Goal: Task Accomplishment & Management: Manage account settings

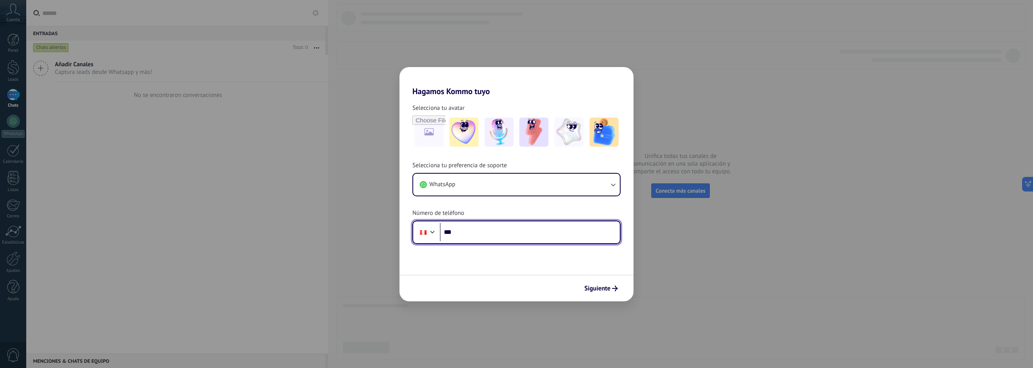
click at [465, 231] on input "***" at bounding box center [530, 232] width 180 height 19
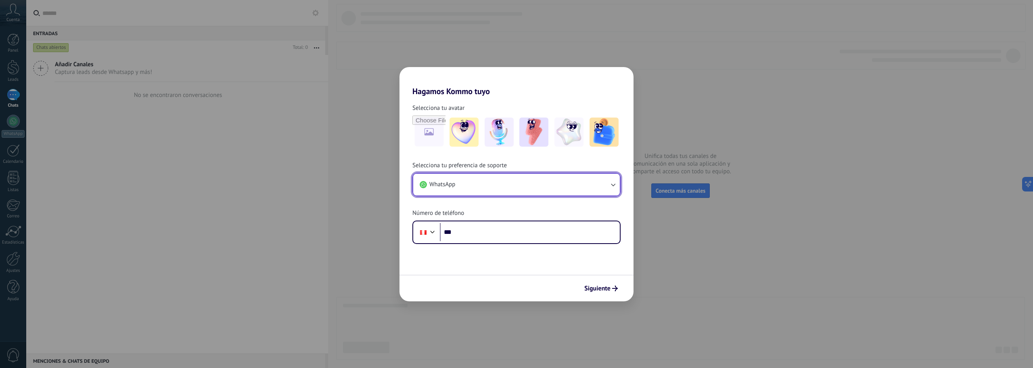
click at [481, 189] on button "WhatsApp" at bounding box center [516, 185] width 207 height 22
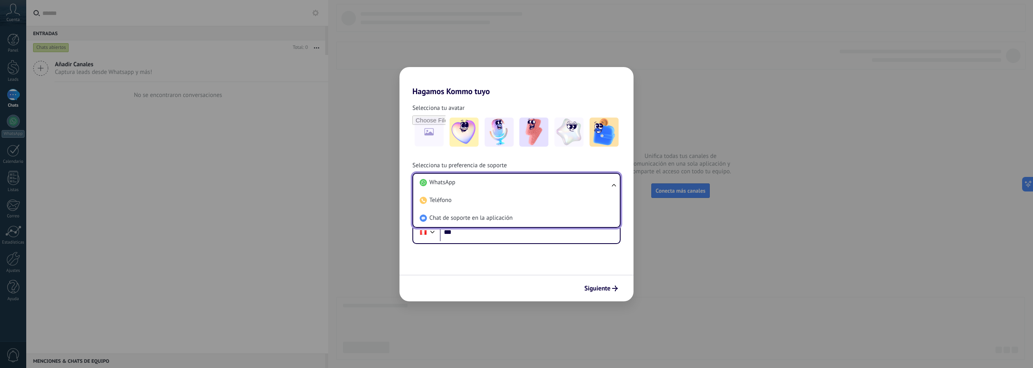
click at [471, 270] on form "Selecciona tu avatar Selecciona tu preferencia de soporte WhatsApp WhatsApp Tel…" at bounding box center [517, 198] width 234 height 205
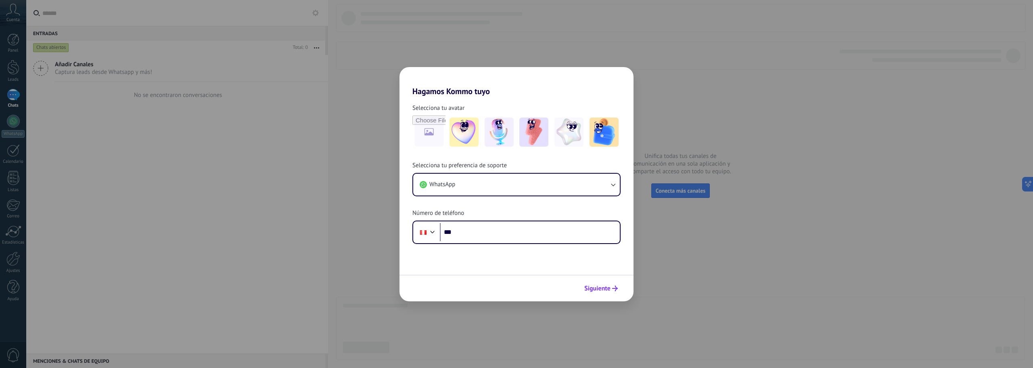
click at [591, 283] on button "Siguiente" at bounding box center [601, 288] width 41 height 14
click at [487, 235] on input "***" at bounding box center [530, 232] width 180 height 19
click at [478, 237] on input "***" at bounding box center [530, 232] width 180 height 19
paste input "**********"
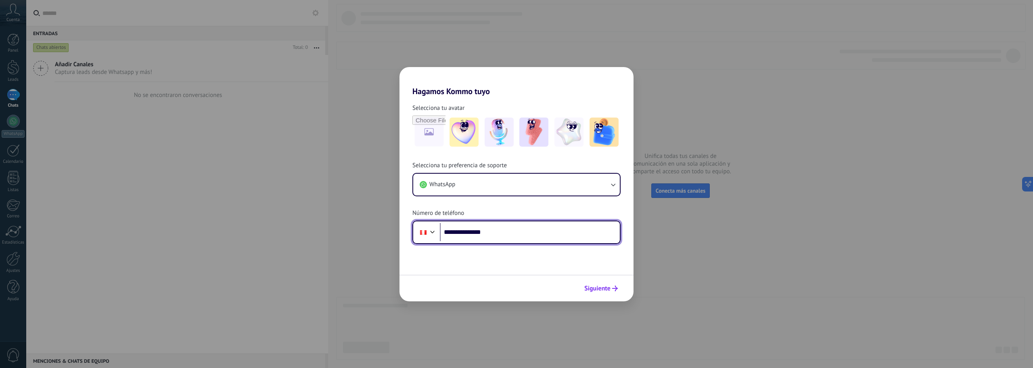
type input "**********"
click at [604, 288] on span "Siguiente" at bounding box center [598, 288] width 26 height 6
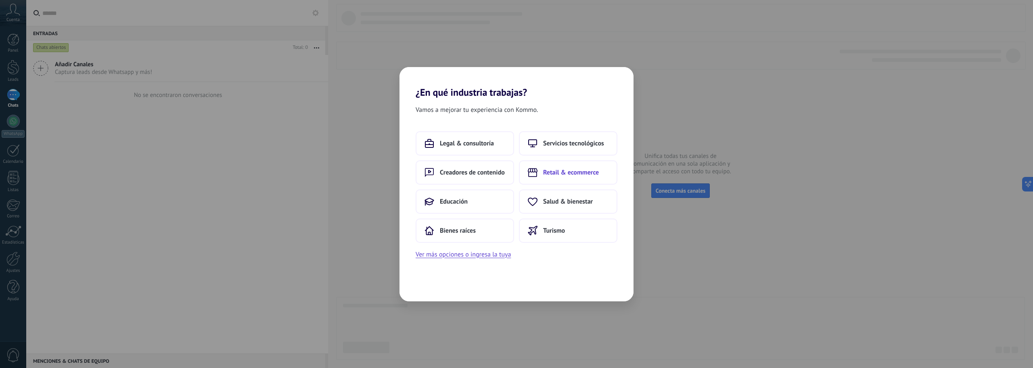
click at [558, 172] on span "Retail & ecommerce" at bounding box center [571, 172] width 56 height 8
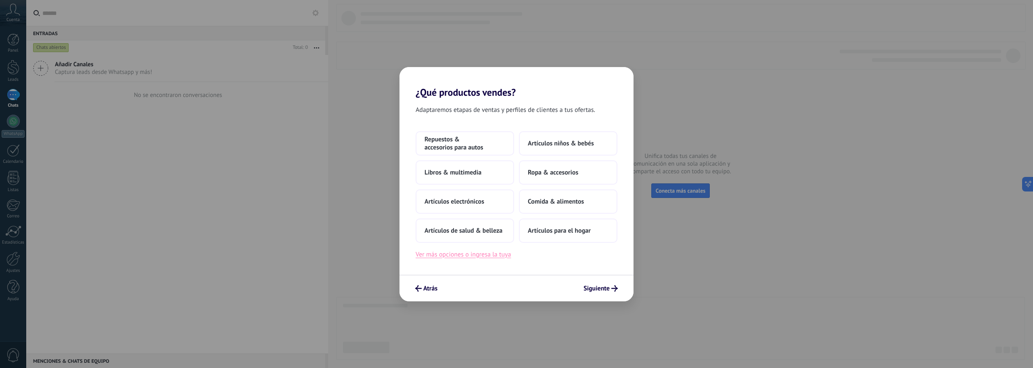
click at [502, 257] on button "Ver más opciones o ingresa la tuya" at bounding box center [463, 254] width 95 height 10
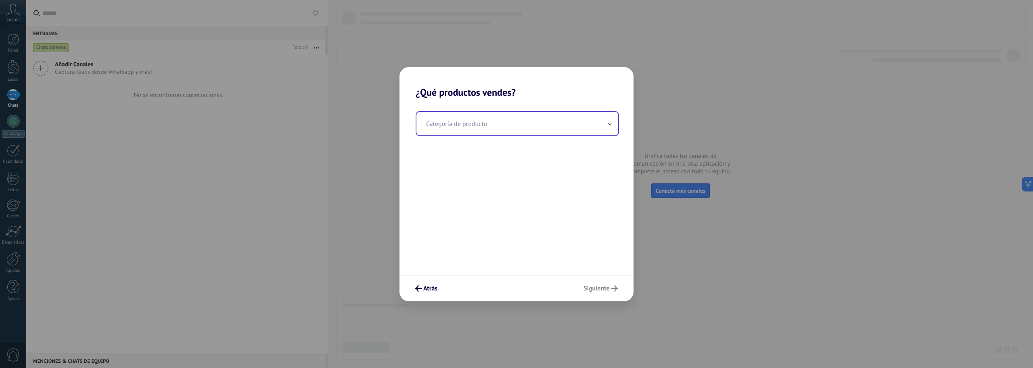
click at [469, 130] on input "text" at bounding box center [518, 123] width 202 height 23
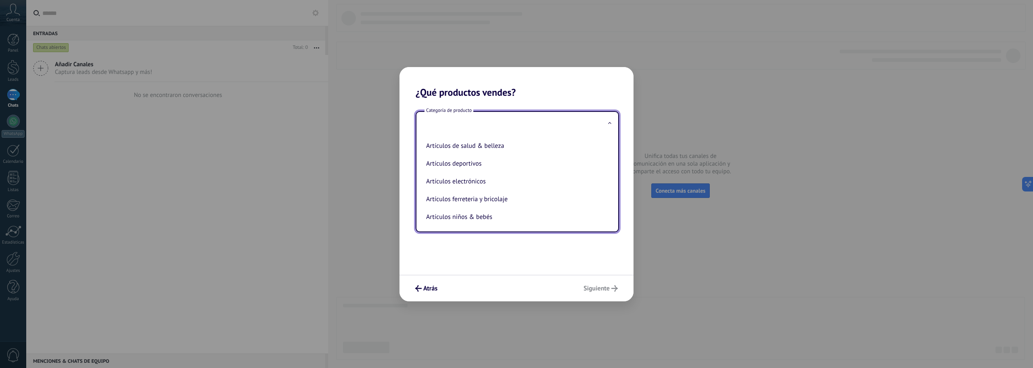
click at [504, 194] on li "Artículos ferreteria y bricolaje" at bounding box center [516, 199] width 186 height 18
type input "**********"
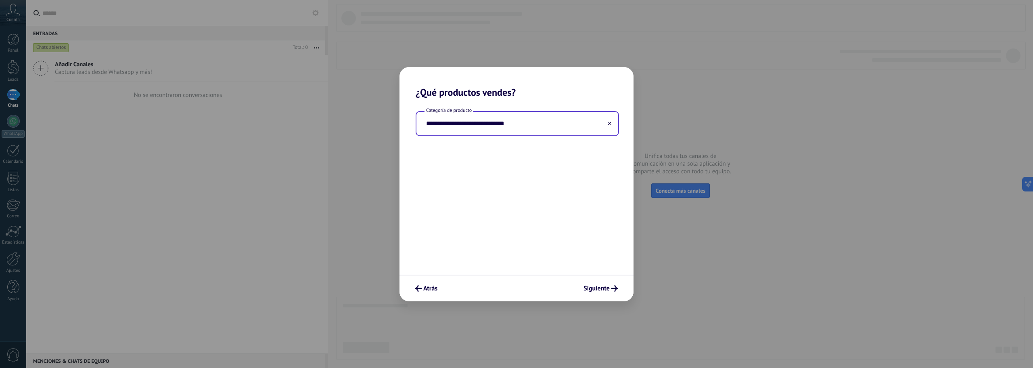
click at [587, 124] on input "**********" at bounding box center [518, 123] width 202 height 23
click at [610, 130] on input "**********" at bounding box center [518, 123] width 202 height 23
click at [589, 294] on button "Siguiente" at bounding box center [601, 288] width 42 height 14
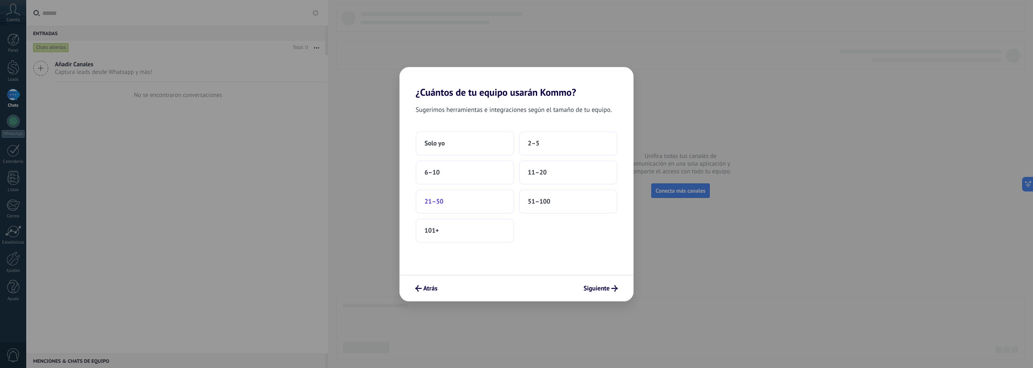
click at [482, 195] on button "21–50" at bounding box center [465, 201] width 98 height 24
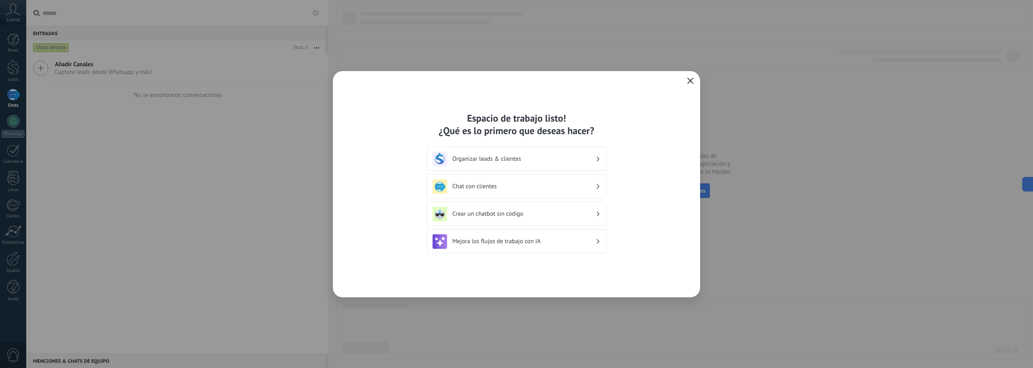
click at [547, 243] on h3 "Mejora los flujos de trabajo con IA" at bounding box center [524, 241] width 143 height 8
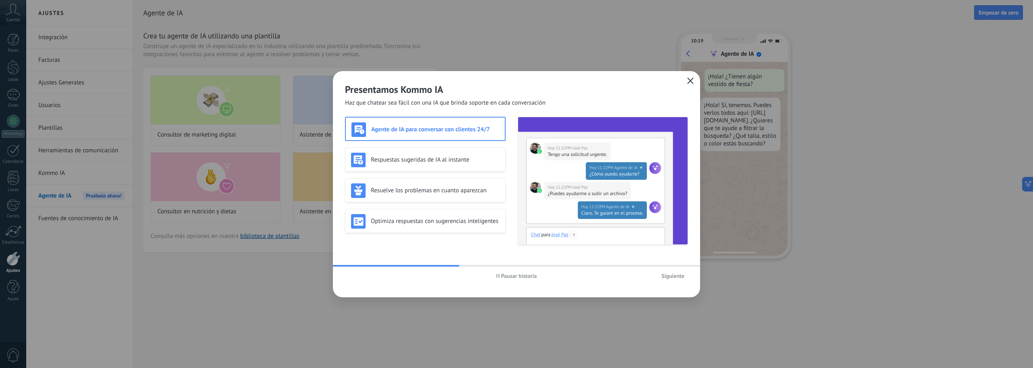
click at [692, 84] on span "button" at bounding box center [690, 81] width 6 height 7
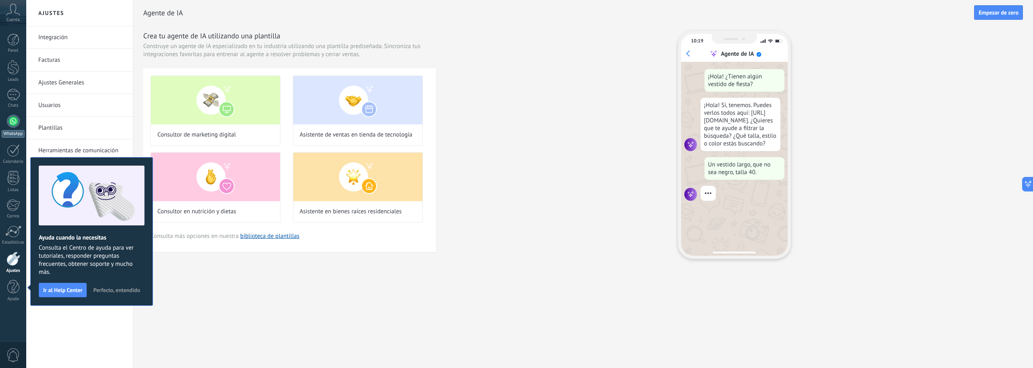
click at [14, 126] on div at bounding box center [13, 121] width 13 height 13
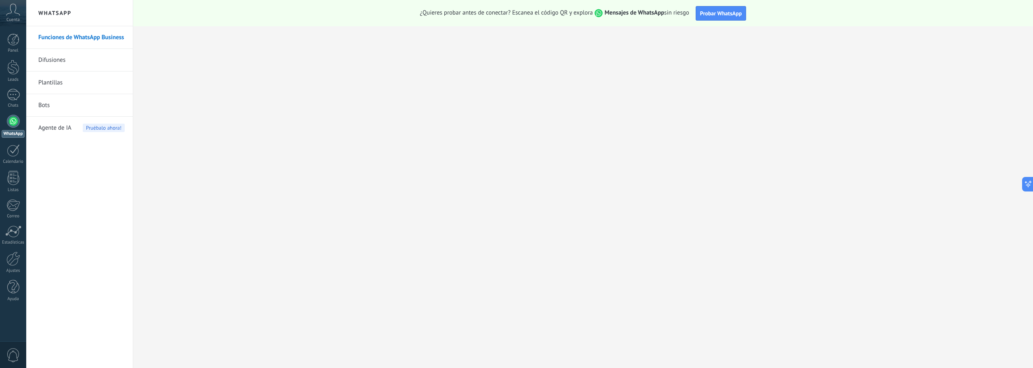
click at [13, 20] on span "Cuenta" at bounding box center [12, 19] width 13 height 5
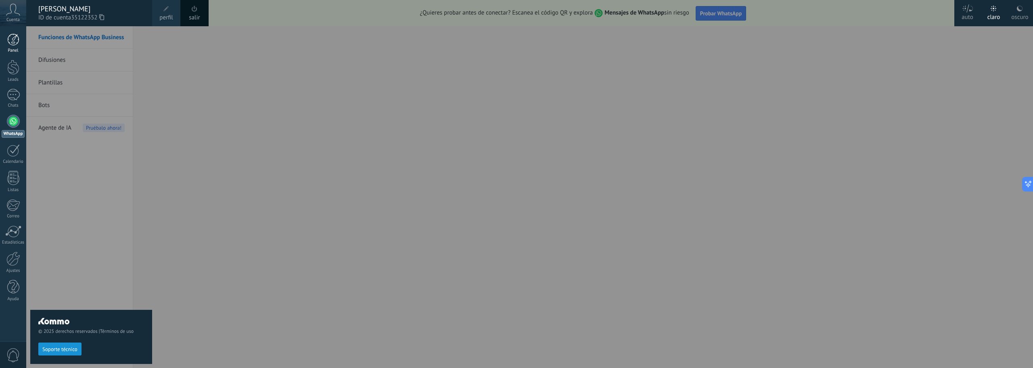
click at [19, 47] on link "Panel" at bounding box center [13, 44] width 26 height 20
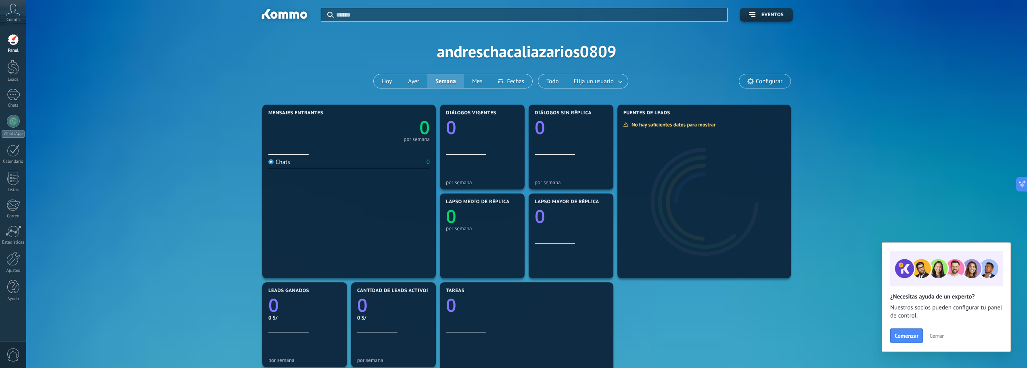
click at [13, 44] on div at bounding box center [13, 40] width 12 height 12
click at [17, 123] on div at bounding box center [13, 121] width 13 height 13
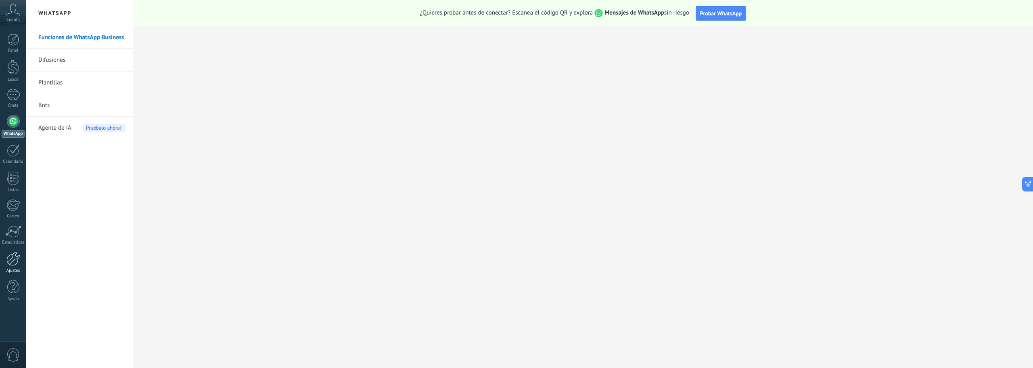
click at [9, 261] on div at bounding box center [13, 258] width 14 height 14
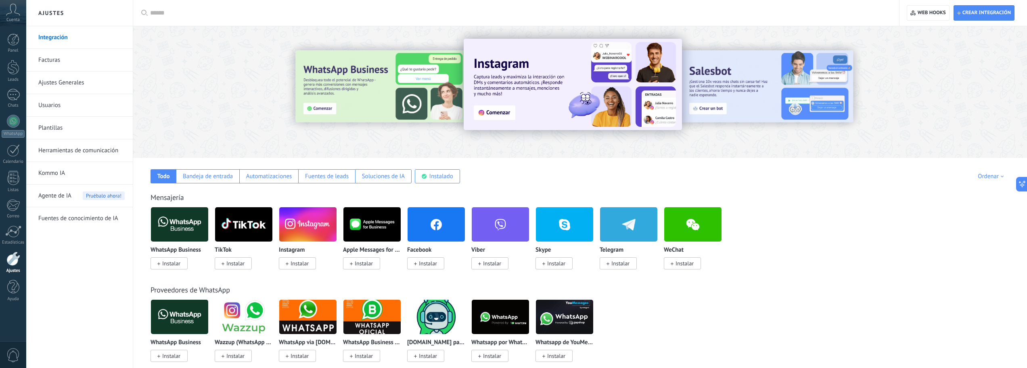
click at [430, 265] on span "Instalar" at bounding box center [428, 263] width 18 height 7
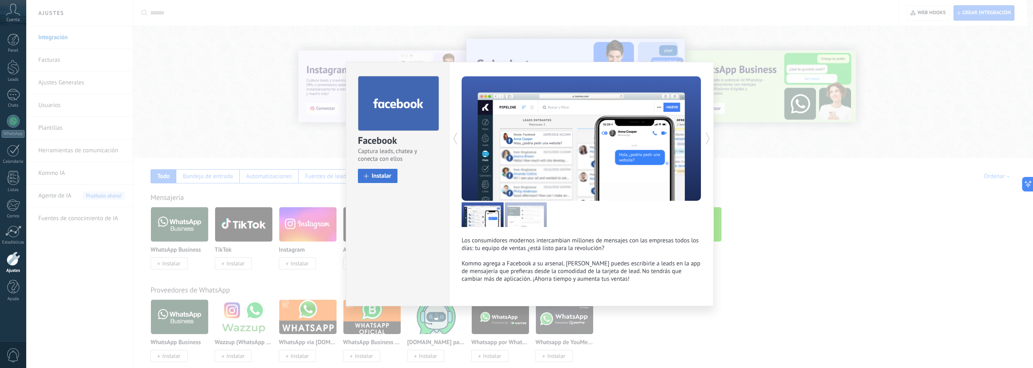
click at [386, 179] on span "Instalar" at bounding box center [382, 176] width 20 height 6
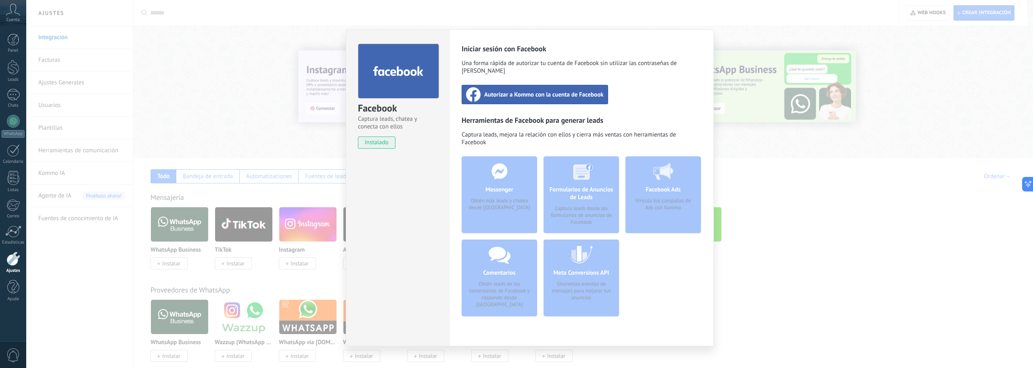
click at [532, 90] on span "Autorizar a Kommo con la cuenta de Facebook" at bounding box center [543, 94] width 119 height 8
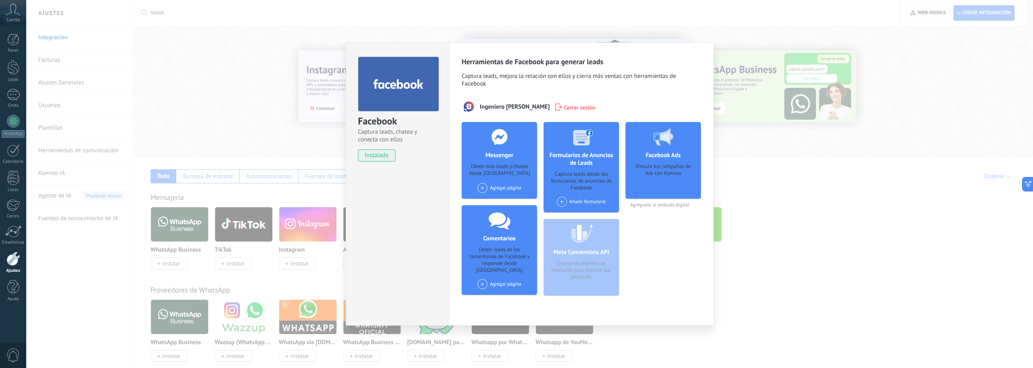
click at [796, 173] on div "Facebook Captura leads, chatea y conecta con ellos instalado Desinstalar Herram…" at bounding box center [529, 184] width 1007 height 368
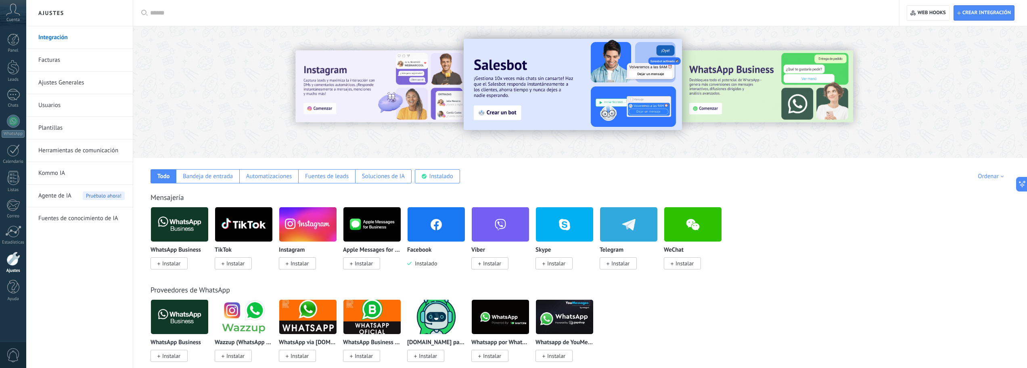
click at [306, 262] on span "Instalar" at bounding box center [300, 263] width 18 height 7
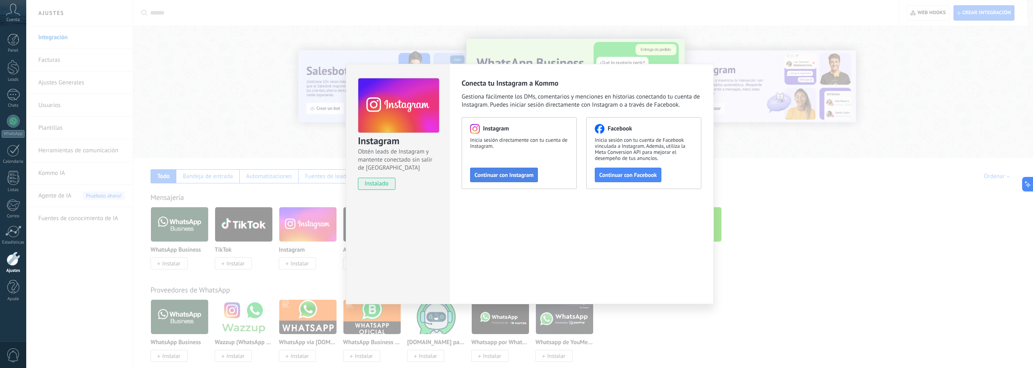
click at [503, 173] on span "Continuar con Instagram" at bounding box center [504, 175] width 59 height 6
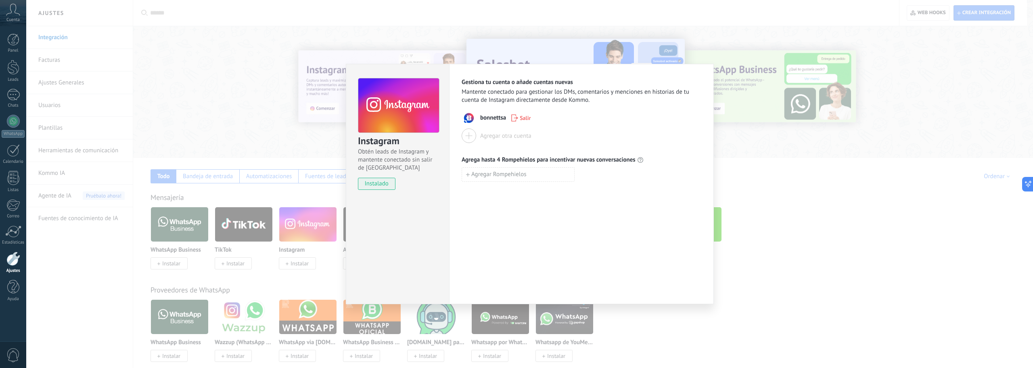
click at [763, 191] on div "Instagram Obtén leads de Instagram y mantente conectado sin salir de Kommo inst…" at bounding box center [529, 184] width 1007 height 368
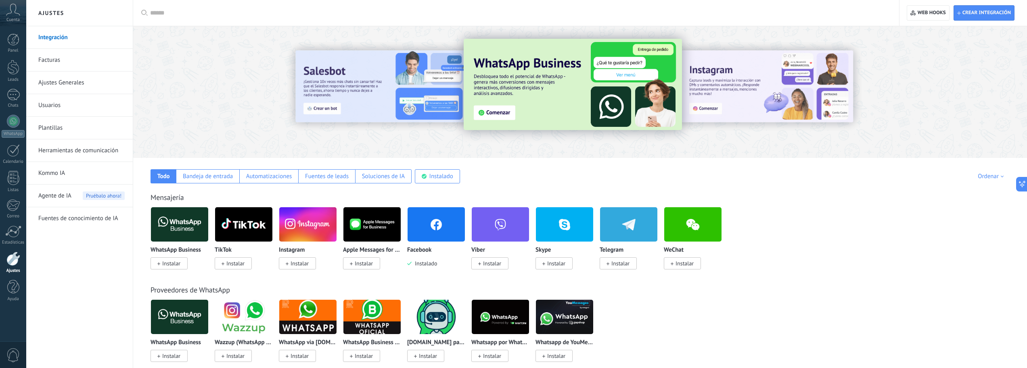
click at [310, 265] on span "Instalar" at bounding box center [297, 263] width 37 height 12
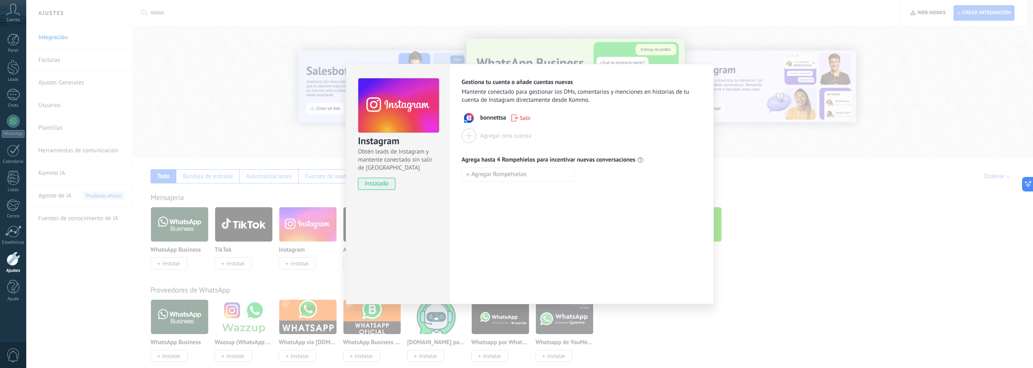
click at [741, 121] on div "Instagram Obtén leads de Instagram y mantente conectado sin salir de Kommo inst…" at bounding box center [529, 184] width 1007 height 368
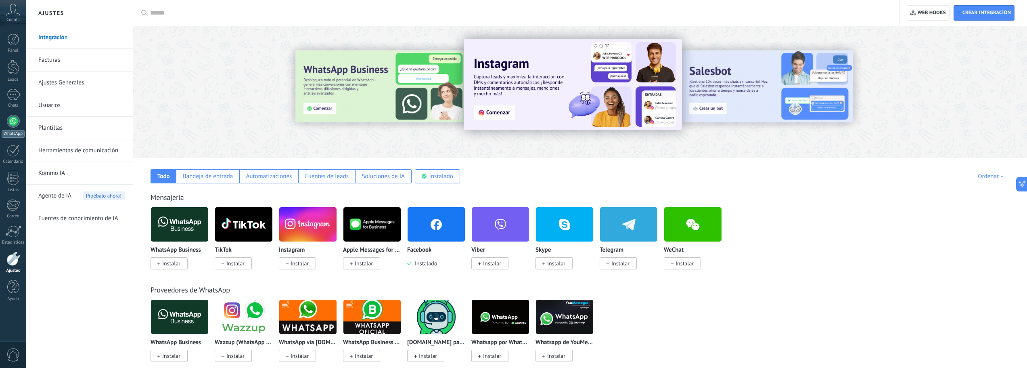
click at [13, 125] on div at bounding box center [13, 121] width 13 height 13
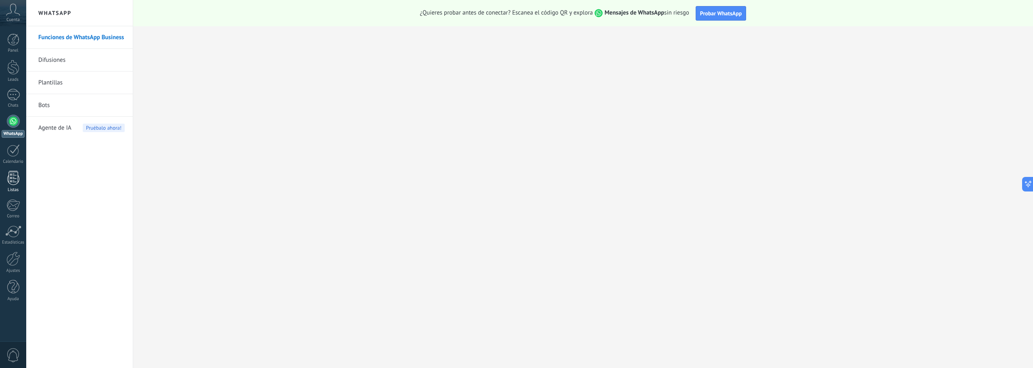
click at [18, 178] on div at bounding box center [13, 178] width 12 height 14
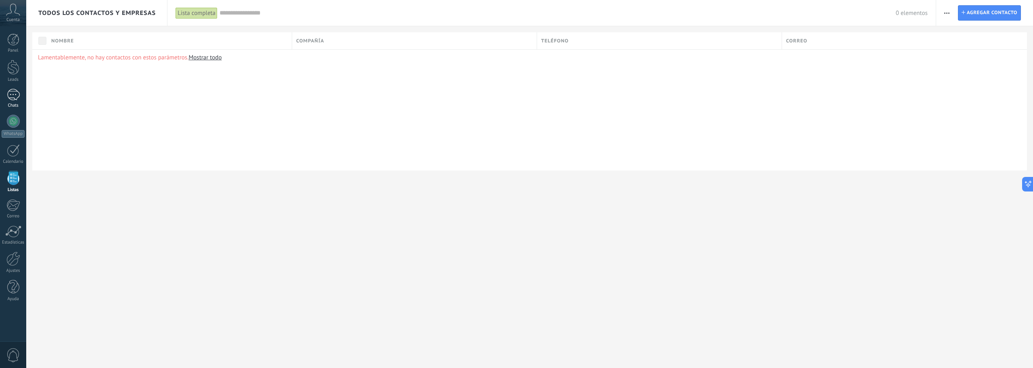
click at [13, 104] on div "Chats" at bounding box center [13, 105] width 23 height 5
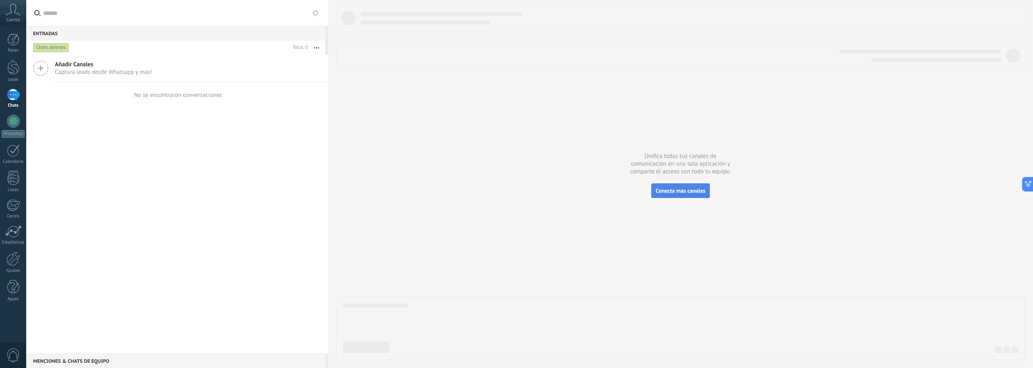
click at [666, 189] on span "Conecta más canales" at bounding box center [681, 190] width 50 height 7
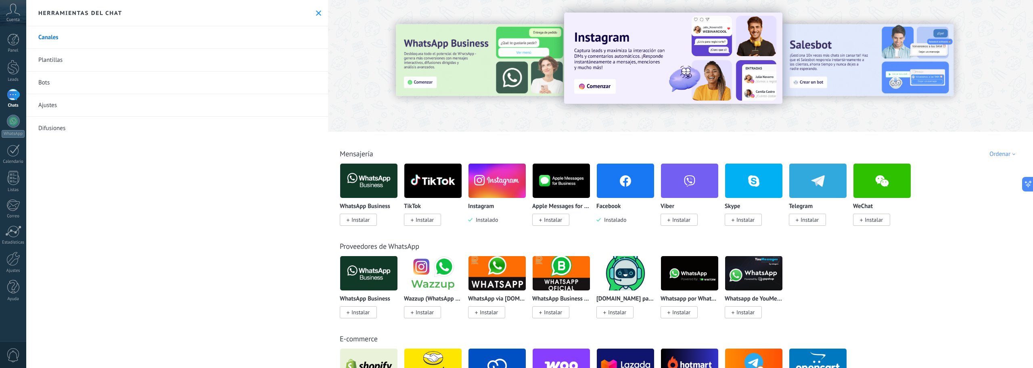
click at [620, 172] on img at bounding box center [625, 180] width 57 height 39
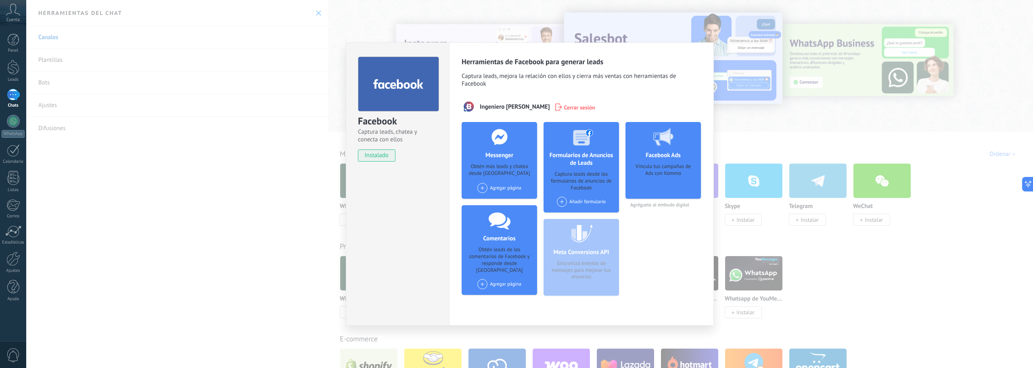
click at [723, 134] on div "Facebook Captura leads, chatea y conecta con ellos instalado Desinstalar Herram…" at bounding box center [529, 184] width 1007 height 368
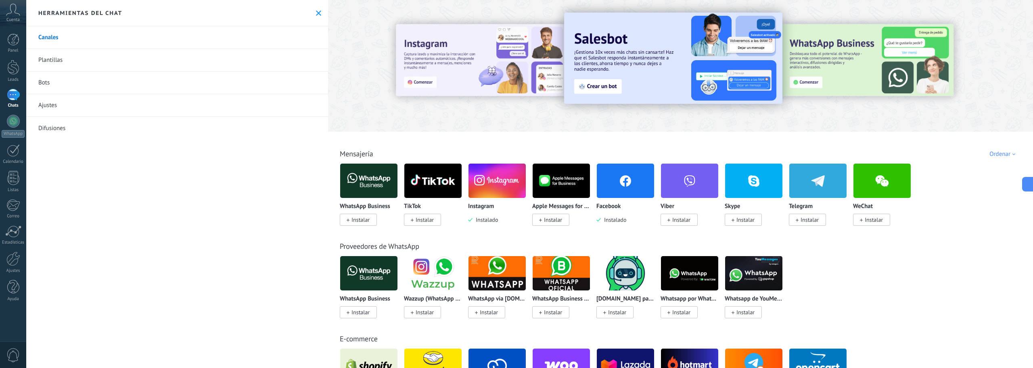
click at [316, 12] on icon at bounding box center [318, 12] width 5 height 5
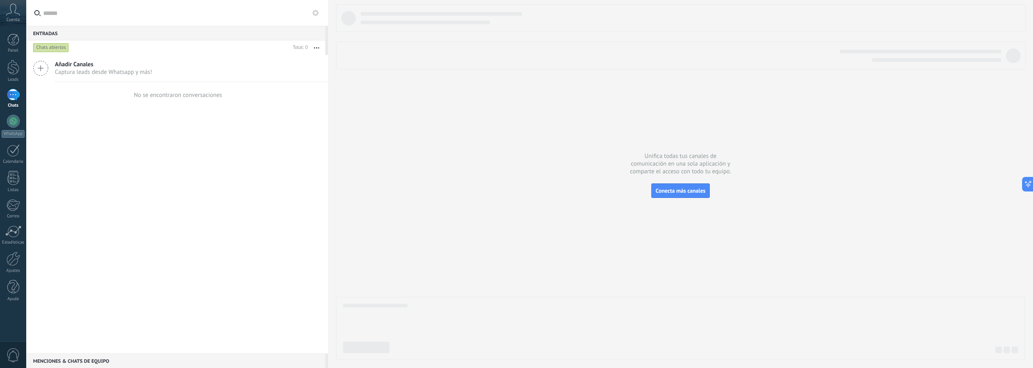
click at [537, 179] on div at bounding box center [680, 182] width 689 height 356
click at [411, 150] on div at bounding box center [680, 182] width 689 height 356
click at [11, 180] on div at bounding box center [13, 178] width 12 height 14
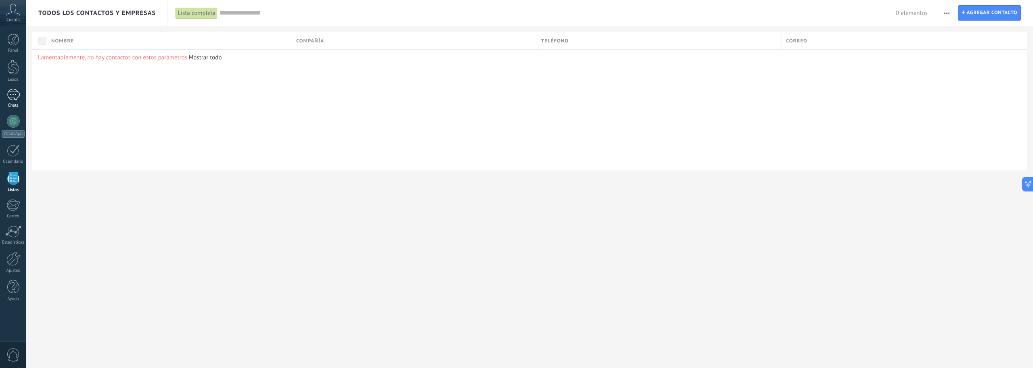
click at [10, 96] on div at bounding box center [13, 95] width 13 height 12
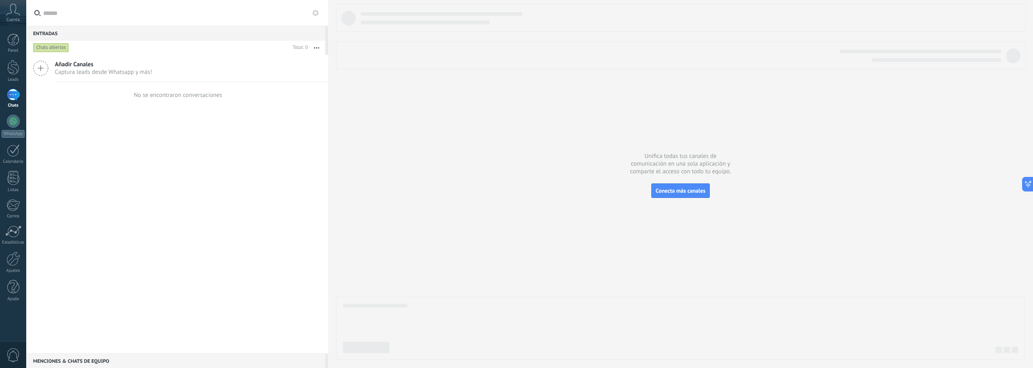
click at [69, 68] on span "Añadir Canales" at bounding box center [103, 65] width 97 height 8
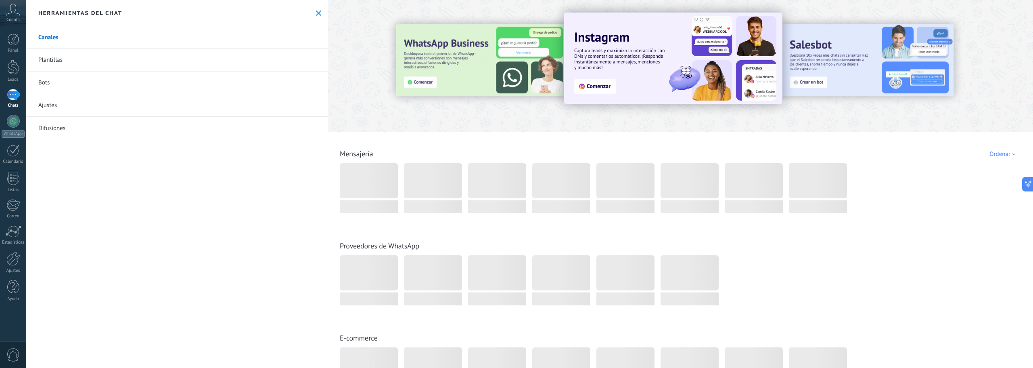
click at [66, 40] on link "Canales" at bounding box center [177, 37] width 302 height 23
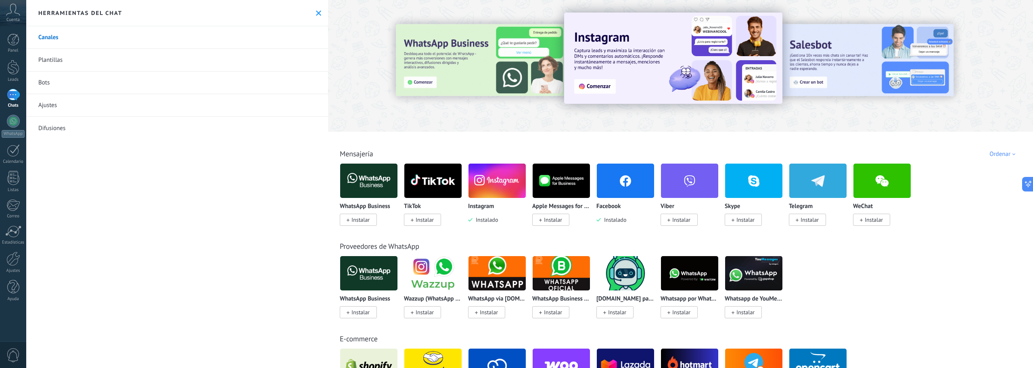
click at [58, 85] on link "Bots" at bounding box center [177, 82] width 302 height 23
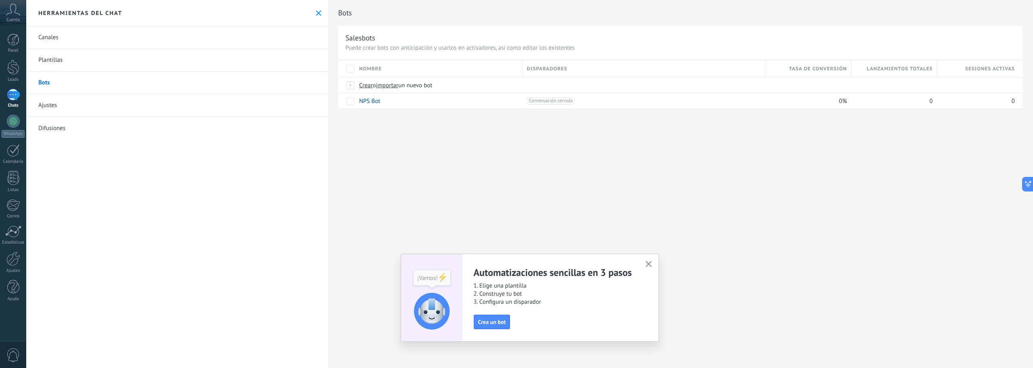
click at [55, 62] on link "Plantillas" at bounding box center [177, 60] width 302 height 23
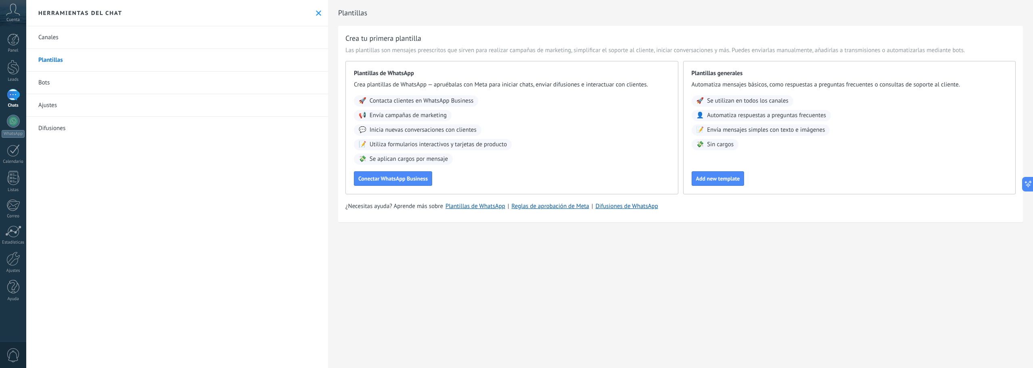
click at [59, 41] on link "Canales" at bounding box center [177, 37] width 302 height 23
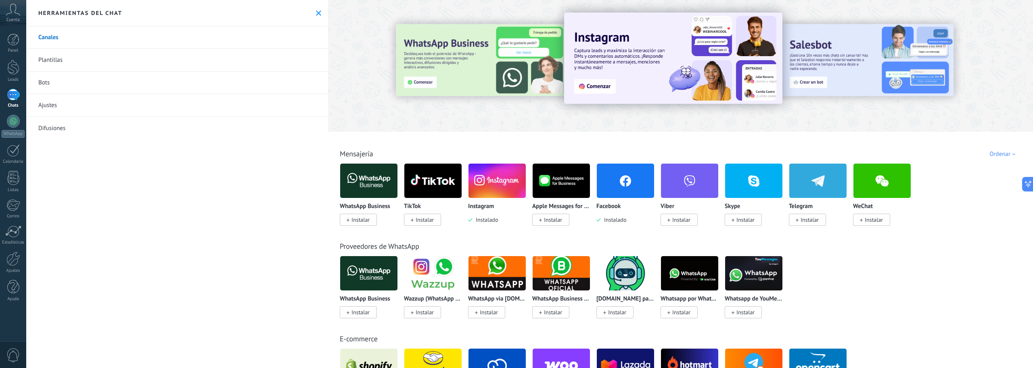
click at [637, 184] on img at bounding box center [625, 180] width 57 height 39
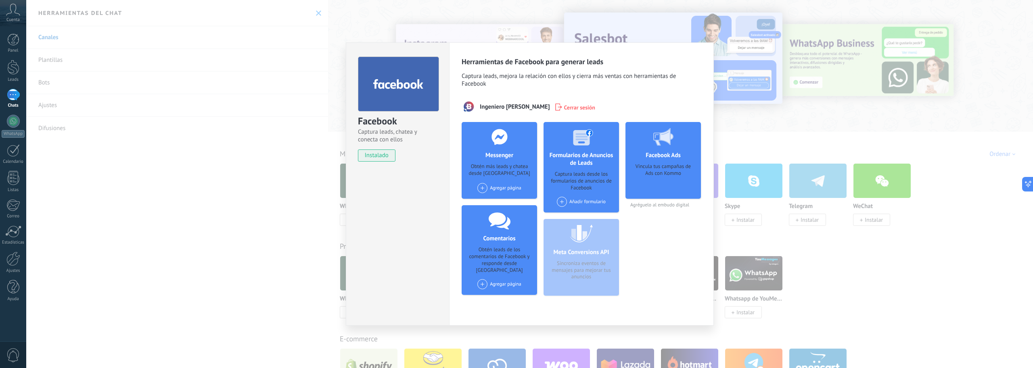
click at [491, 190] on div "Agregar página" at bounding box center [500, 188] width 44 height 10
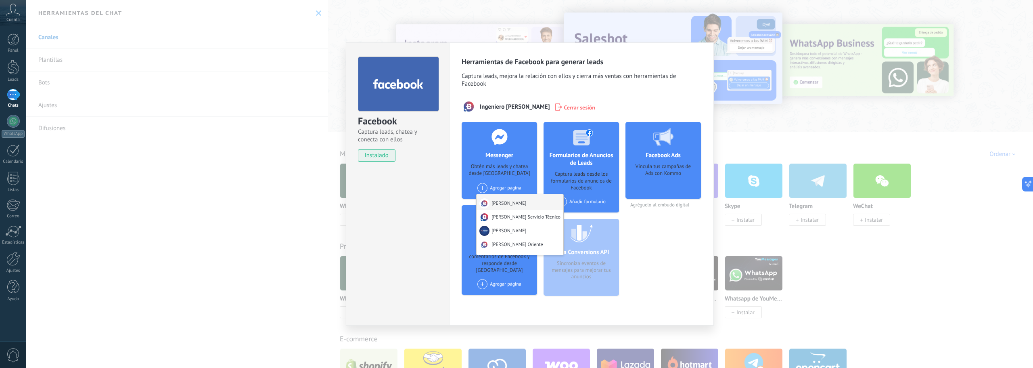
click at [496, 201] on div "[PERSON_NAME]" at bounding box center [520, 202] width 87 height 16
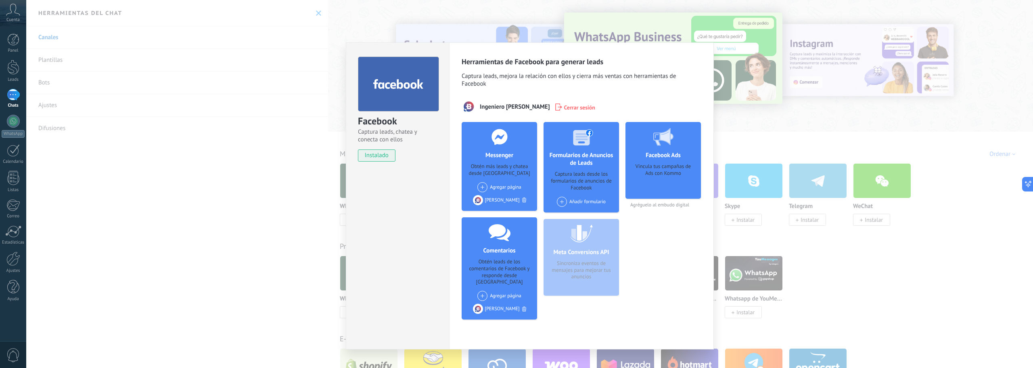
click at [748, 235] on div "Facebook Captura leads, chatea y conecta con ellos instalado Desinstalar Herram…" at bounding box center [529, 184] width 1007 height 368
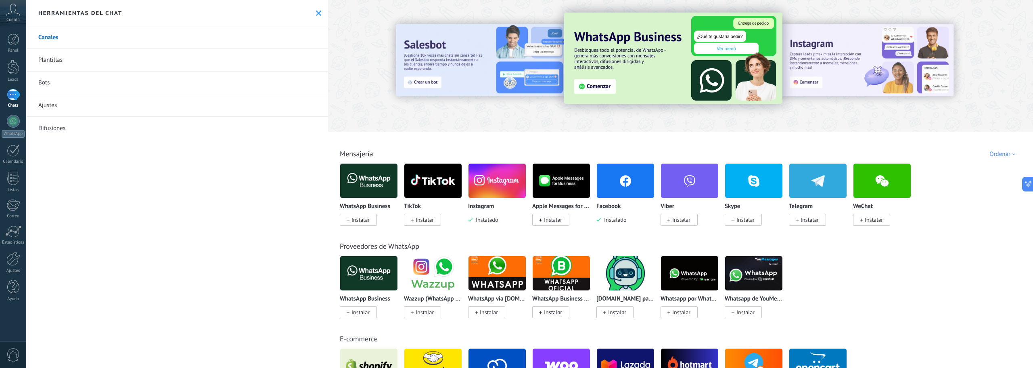
click at [318, 11] on use at bounding box center [318, 12] width 5 height 5
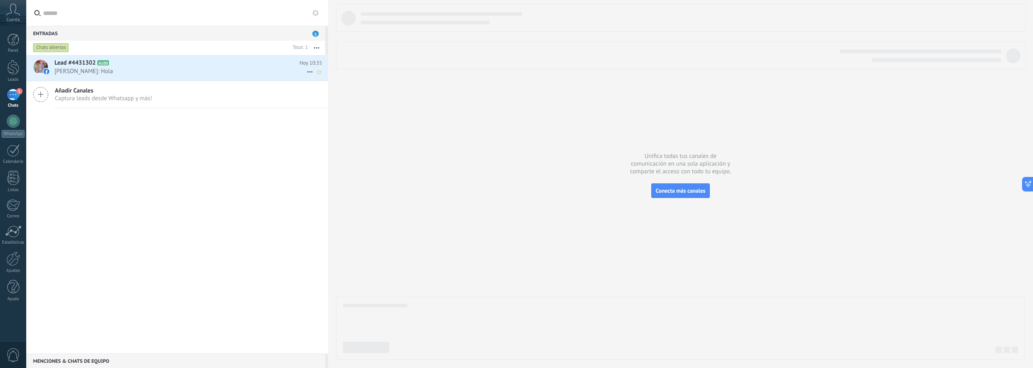
click at [161, 62] on h2 "Lead #4431302 A100" at bounding box center [176, 63] width 245 height 8
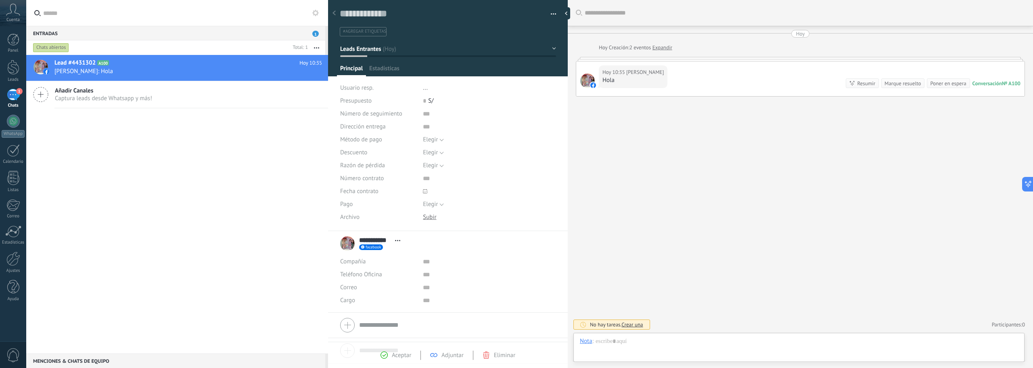
scroll to position [12, 0]
click at [618, 344] on div "[PERSON_NAME]" at bounding box center [628, 340] width 44 height 7
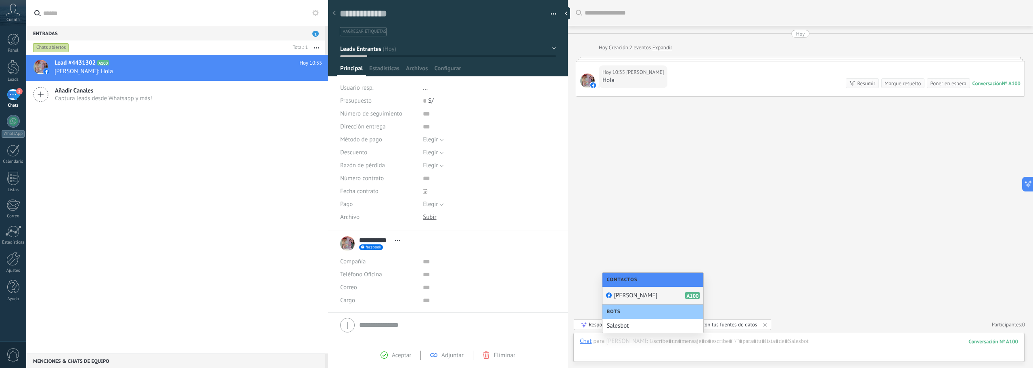
click at [618, 344] on input "text" at bounding box center [626, 341] width 40 height 8
click at [614, 354] on div at bounding box center [799, 349] width 438 height 24
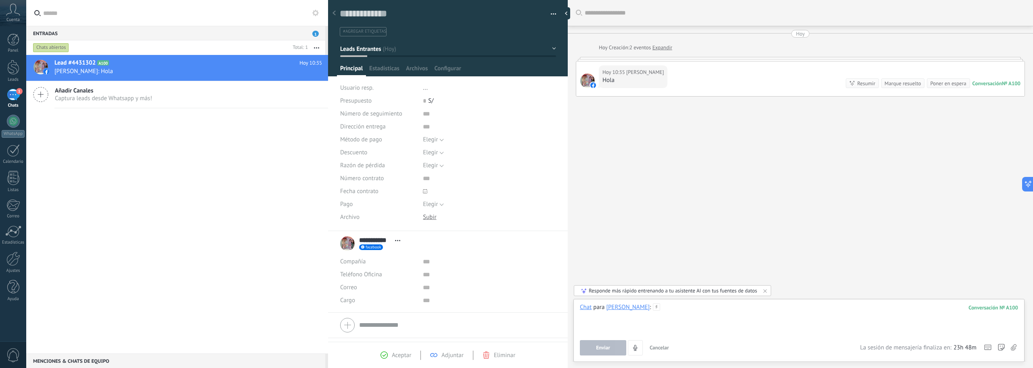
click at [618, 318] on div at bounding box center [799, 318] width 438 height 31
click at [803, 220] on div "Buscar Carga más [PERSON_NAME] Creación: 2 eventos Expandir Hoy 10:35 [PERSON_N…" at bounding box center [800, 184] width 465 height 368
click at [17, 97] on div "1" at bounding box center [13, 95] width 13 height 12
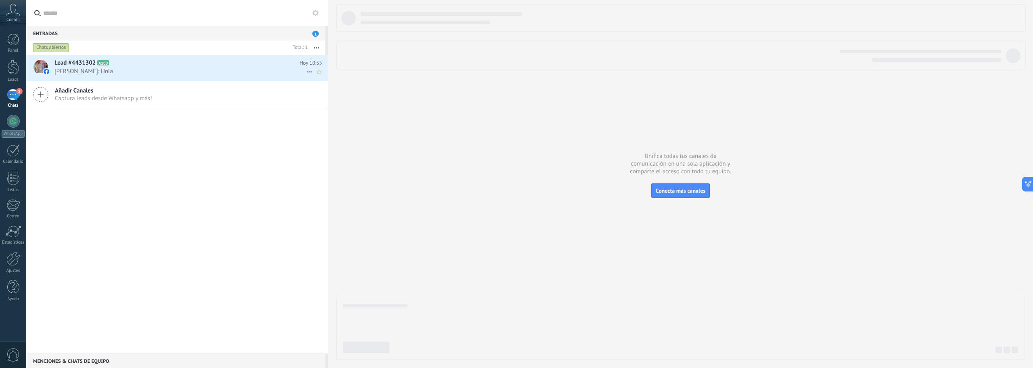
click at [102, 72] on span "[PERSON_NAME]: Hola" at bounding box center [180, 71] width 252 height 8
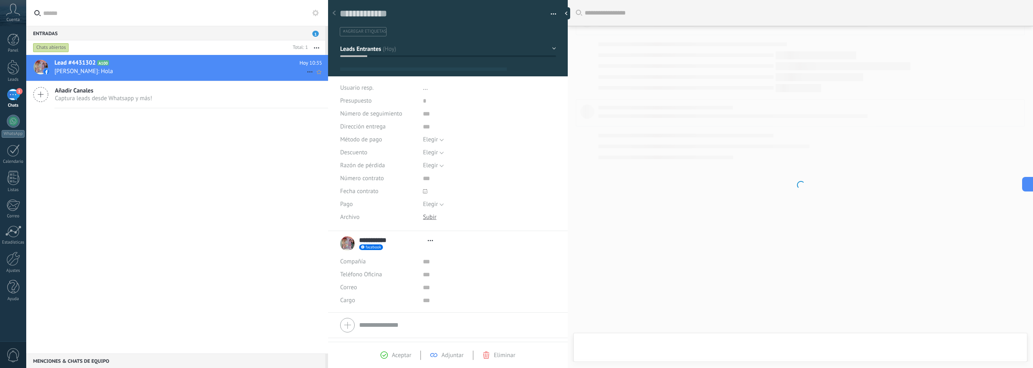
type textarea "**********"
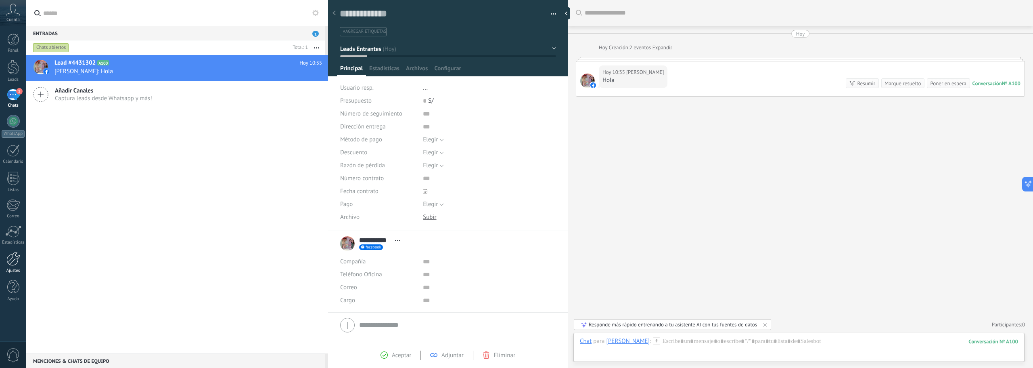
click at [19, 265] on div at bounding box center [13, 258] width 14 height 14
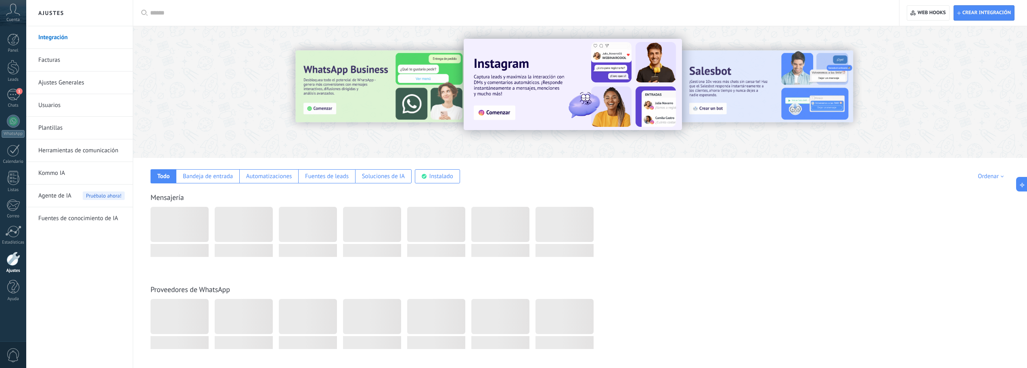
click at [71, 199] on span "Agente de IA" at bounding box center [54, 195] width 33 height 23
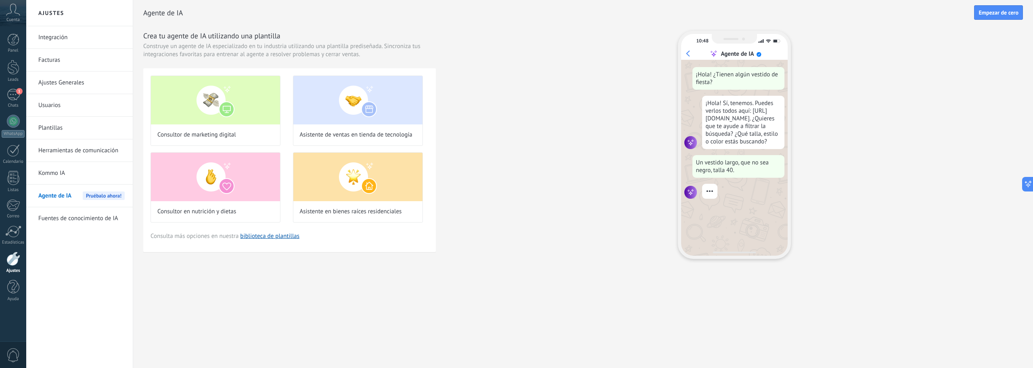
click at [70, 149] on link "Herramientas de comunicación" at bounding box center [81, 150] width 86 height 23
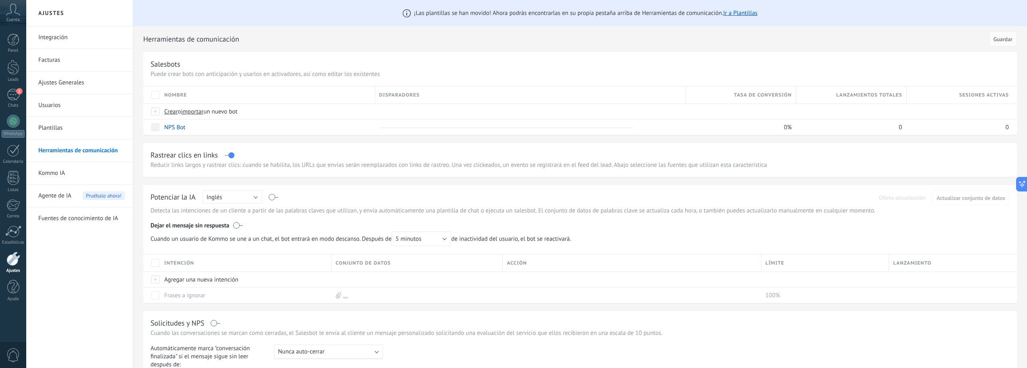
click at [64, 105] on link "Usuarios" at bounding box center [81, 105] width 86 height 23
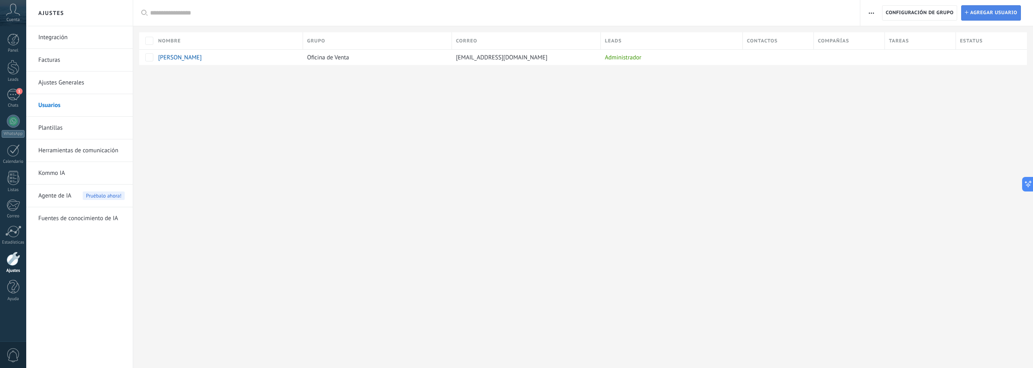
click at [989, 13] on span "Agregar usuario" at bounding box center [993, 13] width 47 height 15
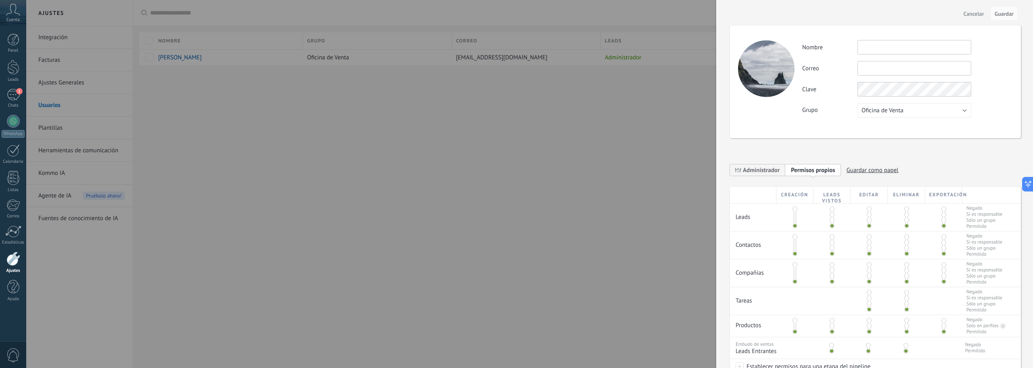
click at [884, 46] on input "text" at bounding box center [915, 47] width 114 height 15
click at [905, 99] on div "Actividad Nombre Correo No puedes editar este correo porque el usuario tiene la…" at bounding box center [908, 79] width 210 height 78
click at [907, 112] on button "Oficina de Venta" at bounding box center [915, 110] width 114 height 15
click at [907, 112] on span "Oficina de Venta" at bounding box center [911, 111] width 116 height 8
click at [872, 48] on input "text" at bounding box center [915, 47] width 114 height 15
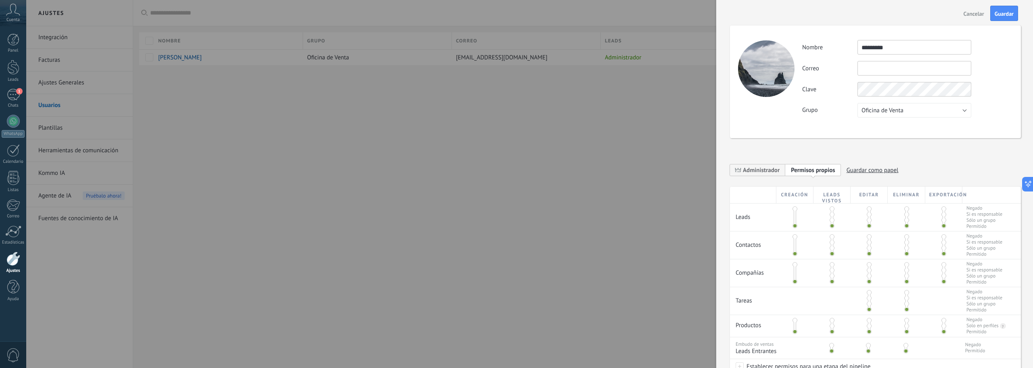
type input "********"
click at [886, 70] on input "text" at bounding box center [915, 68] width 114 height 15
type input "**********"
click at [807, 136] on div "**********" at bounding box center [875, 81] width 291 height 113
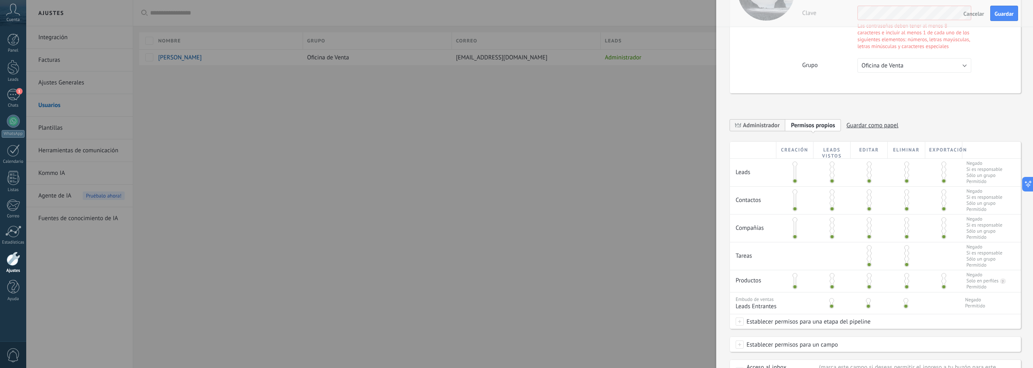
scroll to position [142, 0]
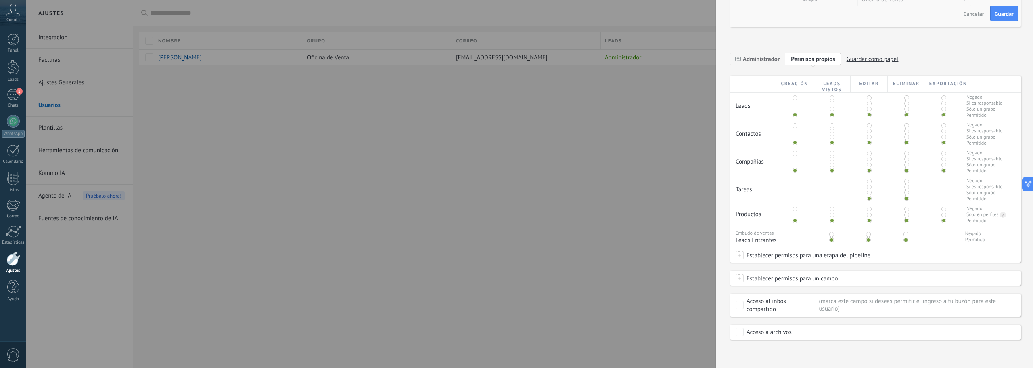
click at [832, 98] on span at bounding box center [832, 97] width 5 height 5
click at [834, 110] on div at bounding box center [832, 105] width 37 height 27
click at [834, 116] on div at bounding box center [832, 105] width 37 height 27
click at [831, 116] on span at bounding box center [832, 114] width 5 height 5
click at [870, 113] on span at bounding box center [869, 114] width 5 height 5
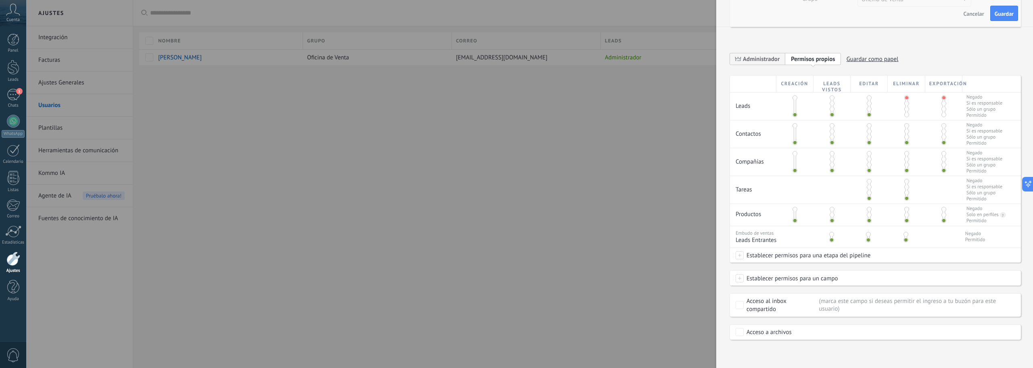
click at [905, 115] on span at bounding box center [907, 114] width 5 height 5
click at [942, 114] on span at bounding box center [944, 114] width 5 height 5
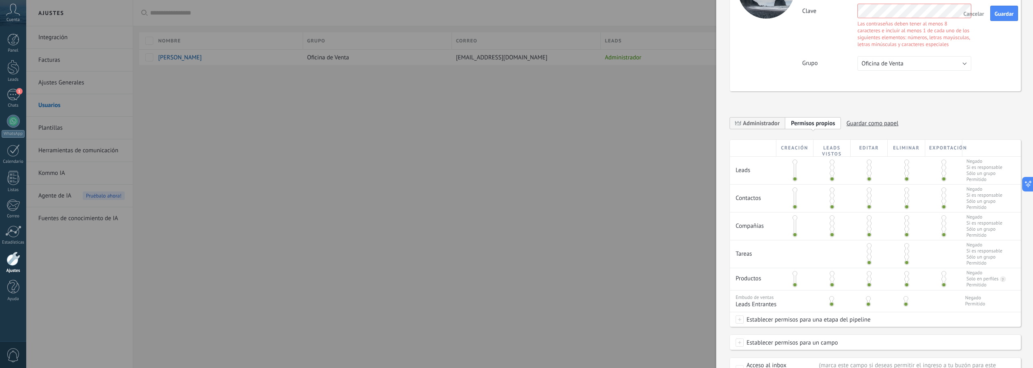
scroll to position [0, 0]
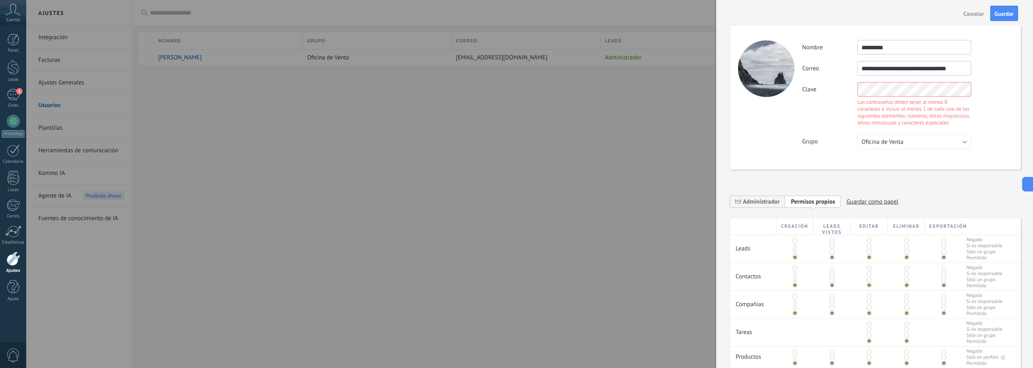
click at [847, 82] on div "Clave Las contraseñas deben tener al menos 8 caracteres e incluir al menos 1 de…" at bounding box center [908, 105] width 210 height 46
click at [809, 124] on div "Clave Las contraseñas deben tener al menos 8 caracteres e incluir al menos 1 de…" at bounding box center [908, 105] width 210 height 46
click at [916, 120] on div "Las contraseñas deben tener al menos 8 caracteres e incluir al menos 1 de cada …" at bounding box center [915, 111] width 114 height 27
click at [836, 90] on div "Clave Las contraseñas deben tener al menos 8 caracteres e incluir al menos 1 de…" at bounding box center [908, 105] width 210 height 46
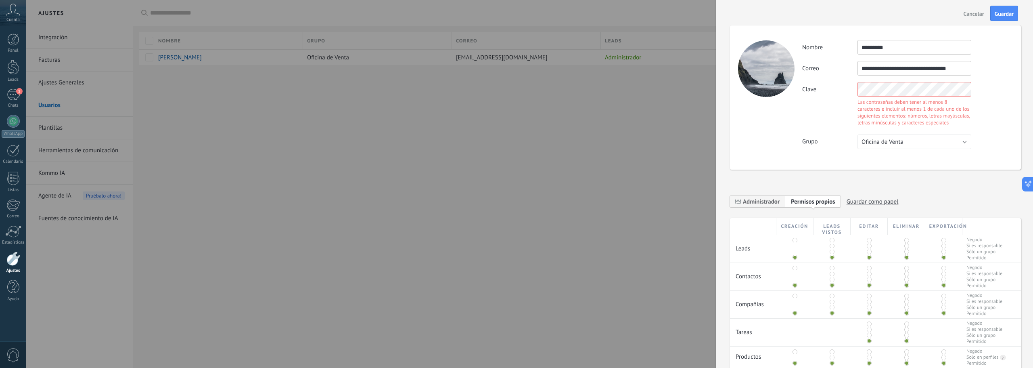
click at [834, 117] on div "**********" at bounding box center [908, 94] width 210 height 109
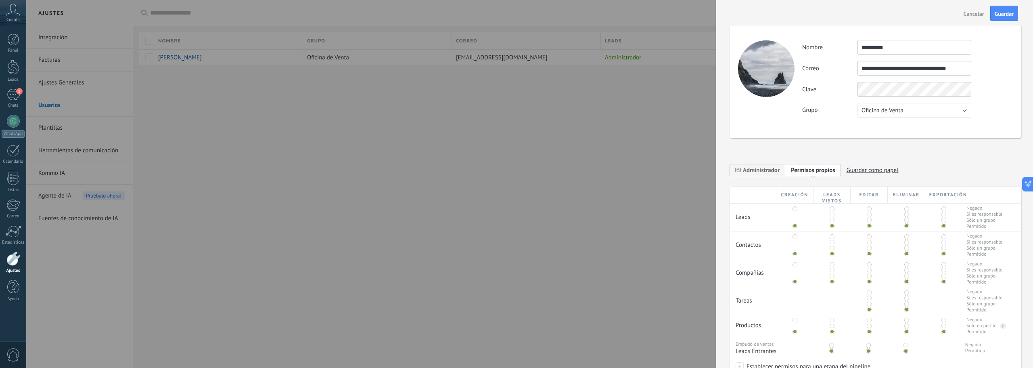
click at [816, 74] on div "**********" at bounding box center [908, 79] width 210 height 78
click at [1005, 15] on span "Guardar" at bounding box center [1004, 14] width 19 height 6
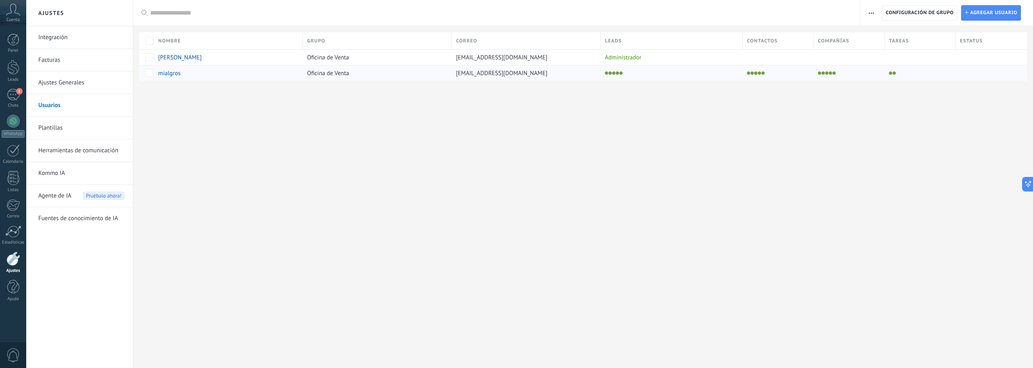
click at [170, 75] on span "mialgros" at bounding box center [169, 73] width 23 height 8
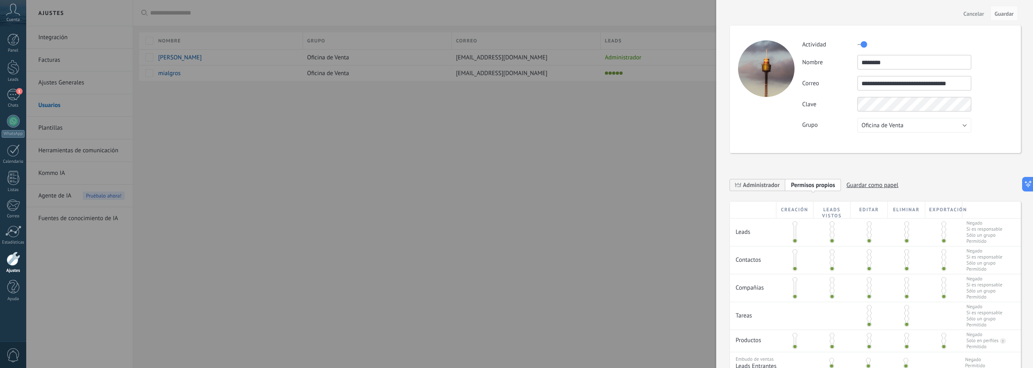
drag, startPoint x: 903, startPoint y: 61, endPoint x: 823, endPoint y: 46, distance: 81.6
click at [823, 46] on div "**********" at bounding box center [908, 86] width 210 height 92
type input "********"
click at [1003, 15] on span "Guardar" at bounding box center [1004, 14] width 19 height 6
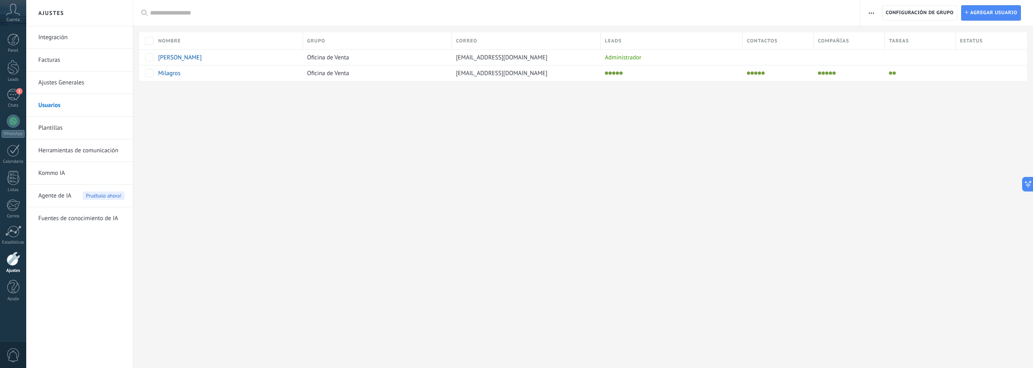
click at [247, 123] on div "Ajustes Integración Facturas Ajustes Generales Usuarios Plantillas Herramientas…" at bounding box center [529, 184] width 1007 height 368
click at [16, 104] on div "Chats" at bounding box center [13, 105] width 23 height 5
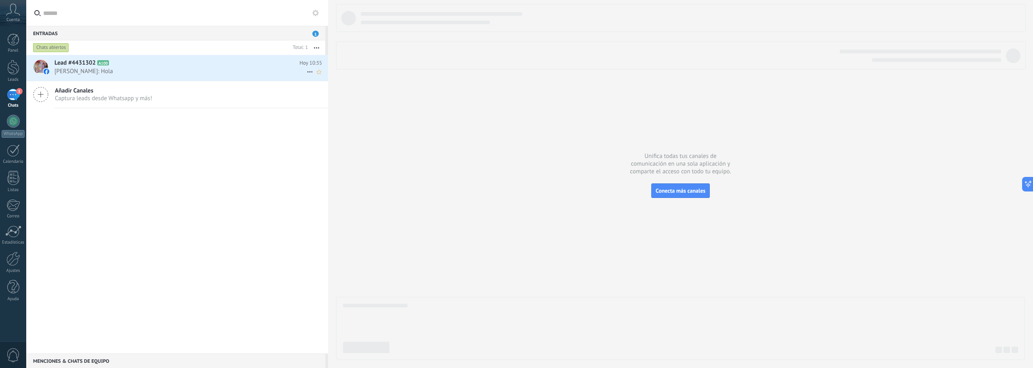
click at [203, 73] on span "[PERSON_NAME]: Hola" at bounding box center [180, 71] width 252 height 8
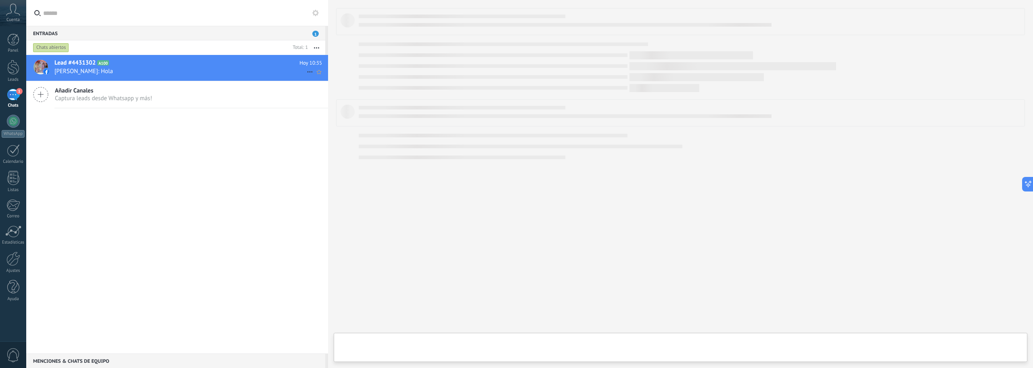
type textarea "**********"
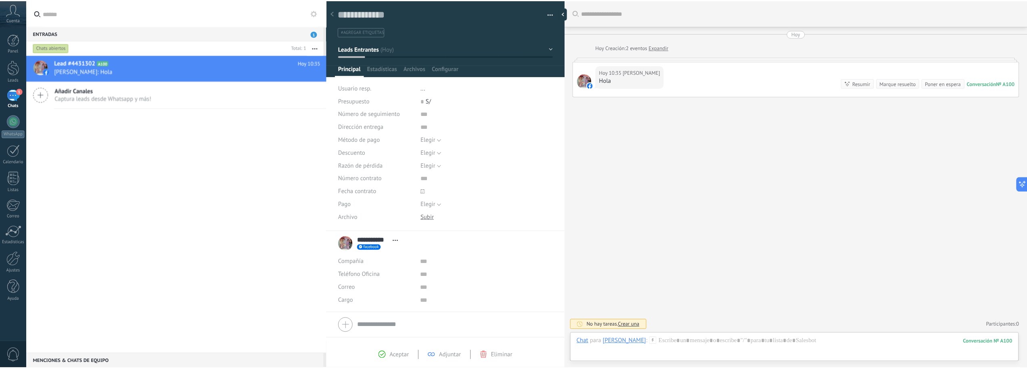
scroll to position [12, 0]
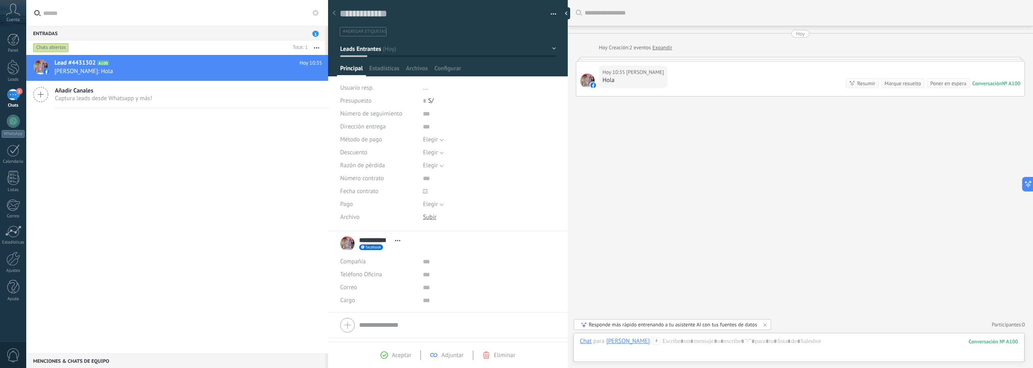
click at [630, 343] on div "[PERSON_NAME]" at bounding box center [628, 340] width 44 height 7
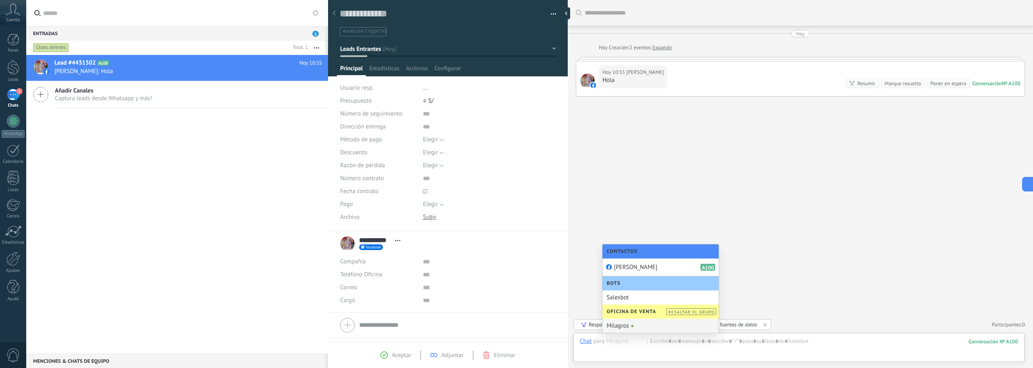
click at [634, 328] on div "Milagros" at bounding box center [661, 326] width 116 height 14
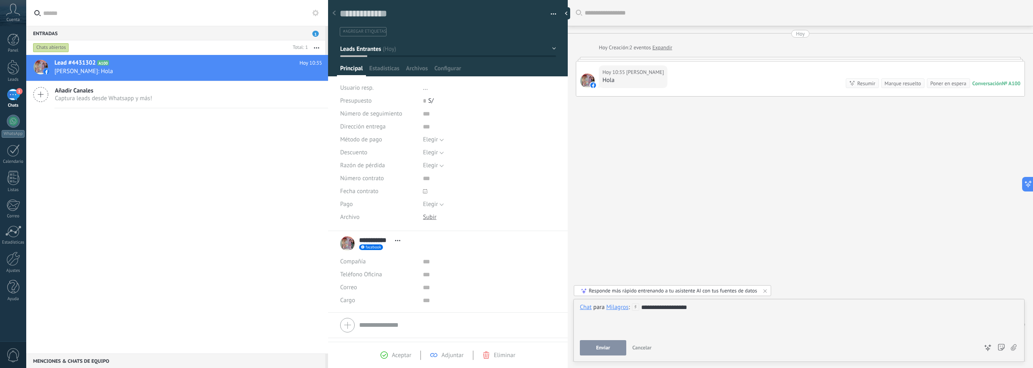
click at [615, 347] on button "Enviar" at bounding box center [603, 347] width 46 height 15
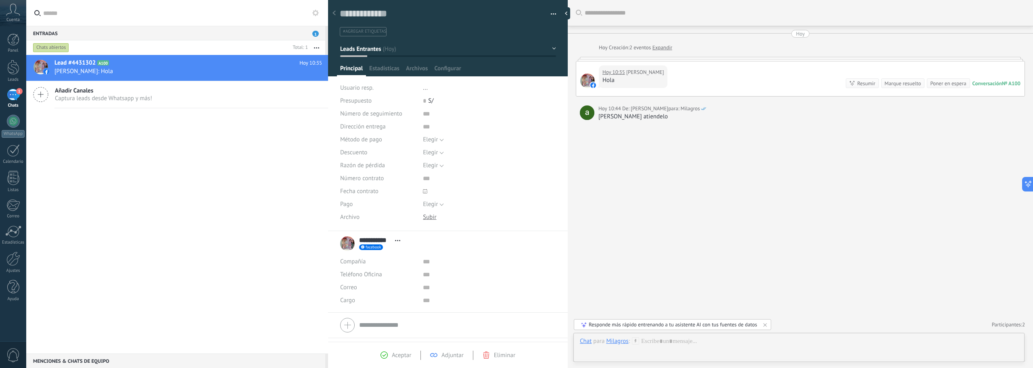
click at [631, 126] on div "Buscar Carga más [PERSON_NAME] Creación: 2 eventos Expandir Hoy 10:35 [PERSON_N…" at bounding box center [800, 184] width 465 height 368
click at [630, 143] on div "Buscar Carga más [PERSON_NAME] Creación: 2 eventos Expandir Hoy 10:35 [PERSON_N…" at bounding box center [800, 184] width 465 height 368
click at [622, 339] on div "Milagros" at bounding box center [617, 340] width 22 height 7
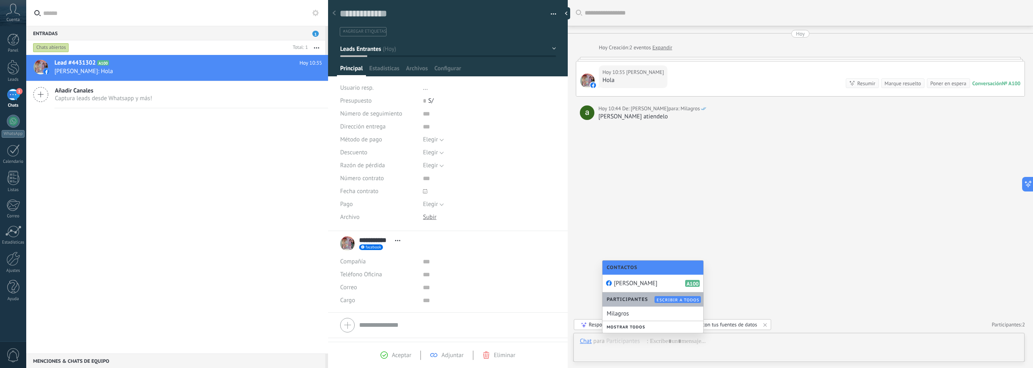
click at [652, 243] on div "Buscar Carga más [PERSON_NAME] Creación: 2 eventos Expandir Hoy 10:35 [PERSON_N…" at bounding box center [800, 184] width 465 height 368
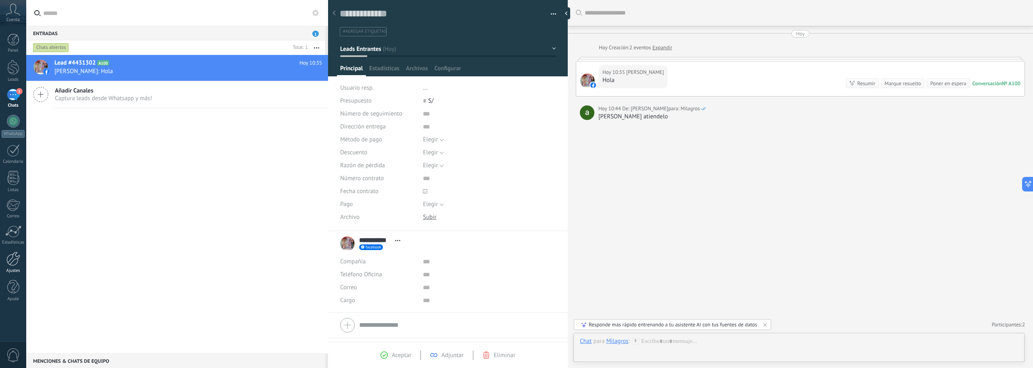
click at [14, 259] on div at bounding box center [13, 258] width 14 height 14
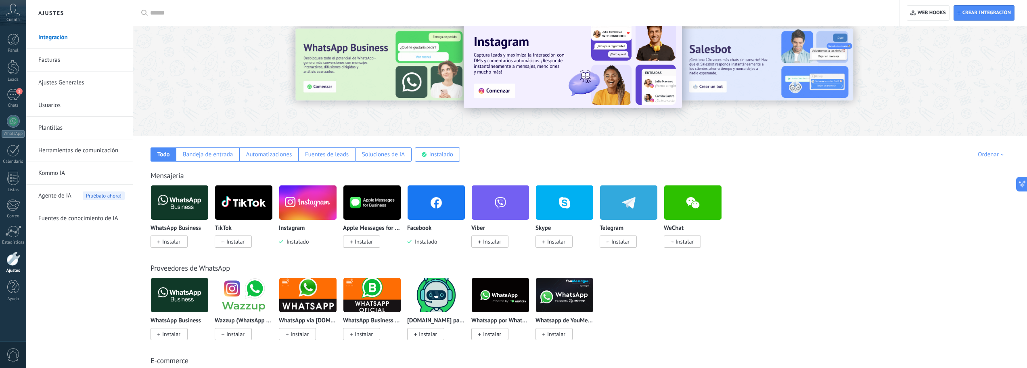
scroll to position [17, 0]
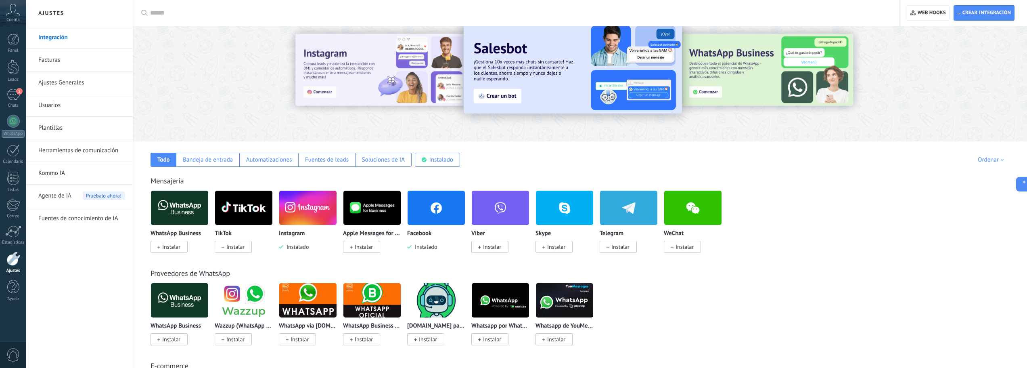
click at [74, 83] on link "Ajustes Generales" at bounding box center [81, 82] width 86 height 23
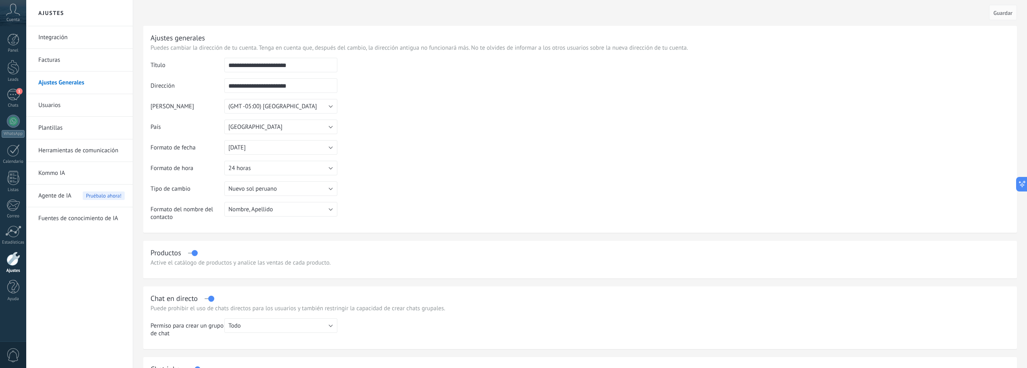
click at [94, 35] on link "Integración" at bounding box center [81, 37] width 86 height 23
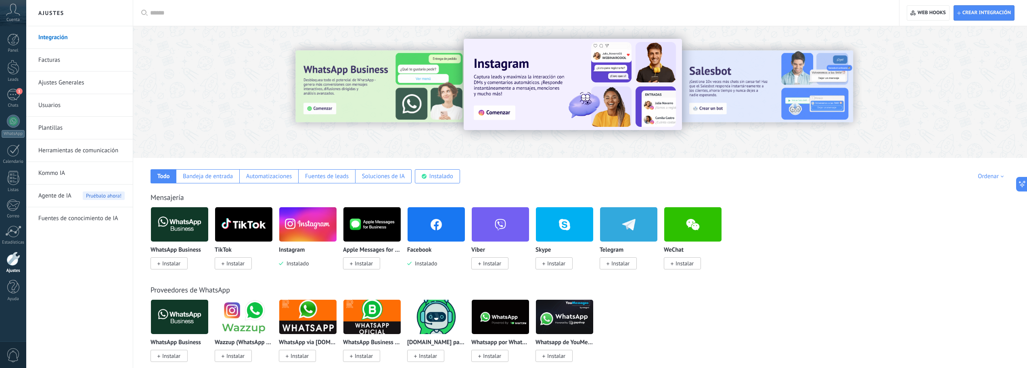
click at [96, 218] on link "Fuentes de conocimiento de IA" at bounding box center [81, 218] width 86 height 23
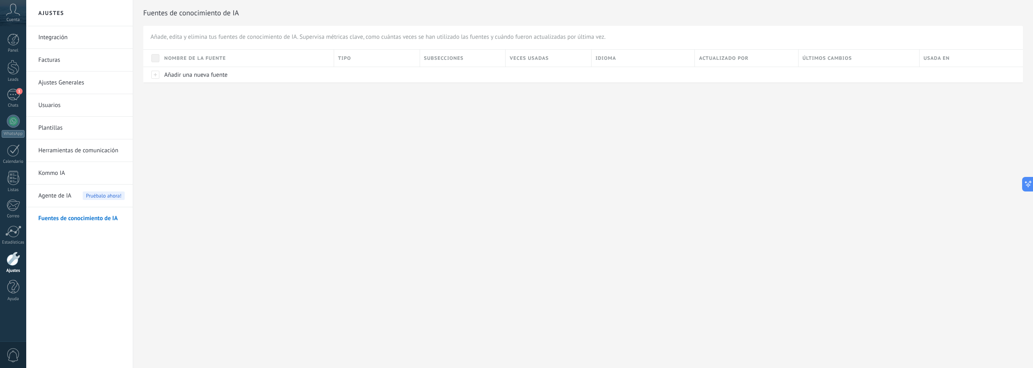
click at [75, 44] on link "Integración" at bounding box center [81, 37] width 86 height 23
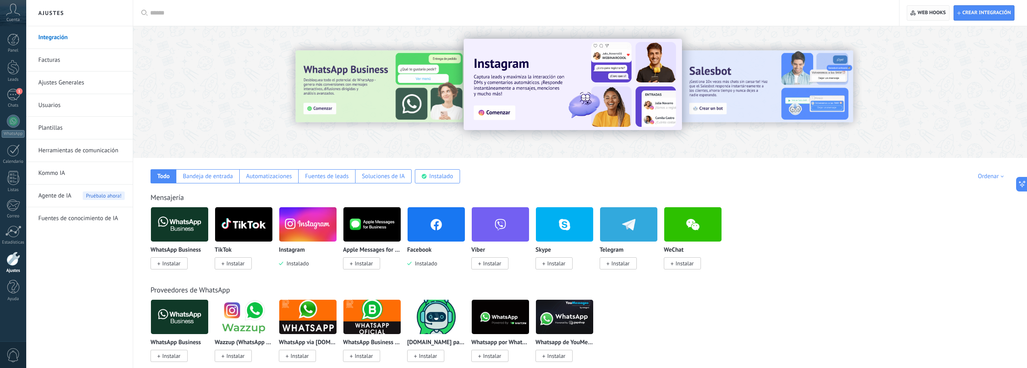
click at [922, 12] on span "Web hooks 0" at bounding box center [932, 13] width 28 height 6
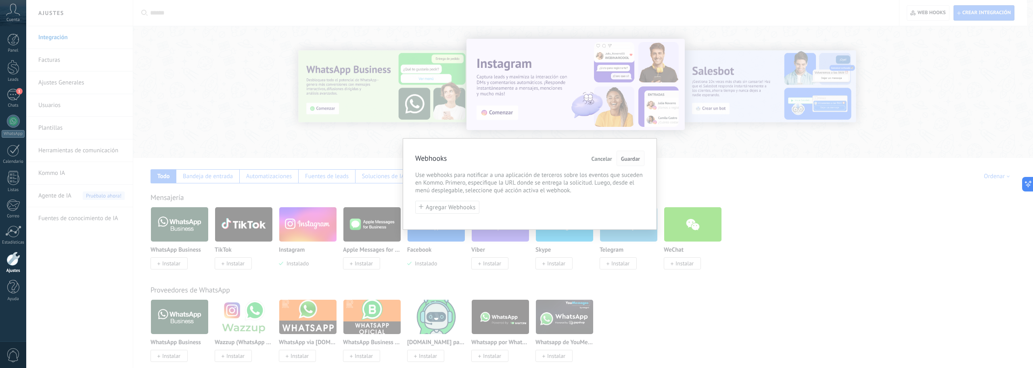
click at [627, 159] on span "Guardar" at bounding box center [630, 159] width 19 height 6
click at [1004, 60] on div "Webhooks Cancelar Guardar Use webhooks para notificar a una aplicación de terce…" at bounding box center [529, 184] width 1007 height 368
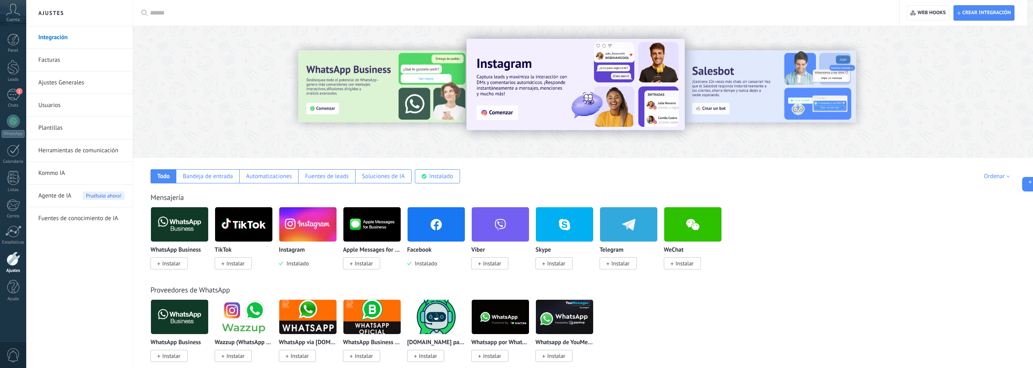
click at [988, 65] on div at bounding box center [583, 90] width 900 height 116
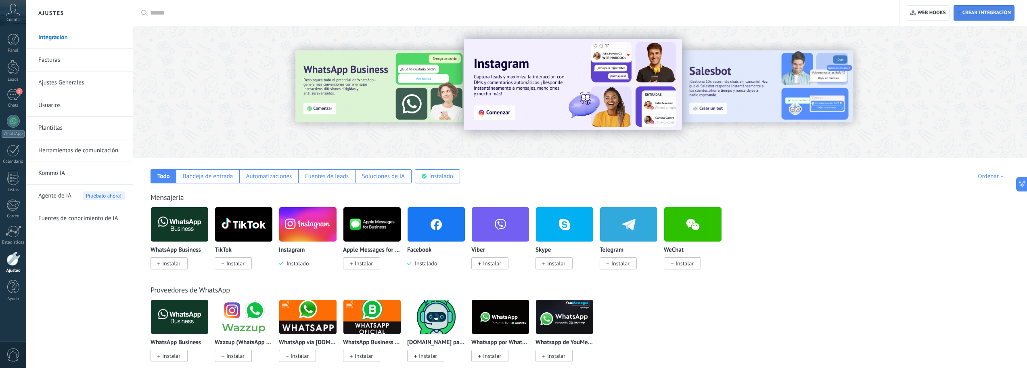
click at [989, 15] on span "Crear integración" at bounding box center [987, 13] width 48 height 6
type textarea "**********"
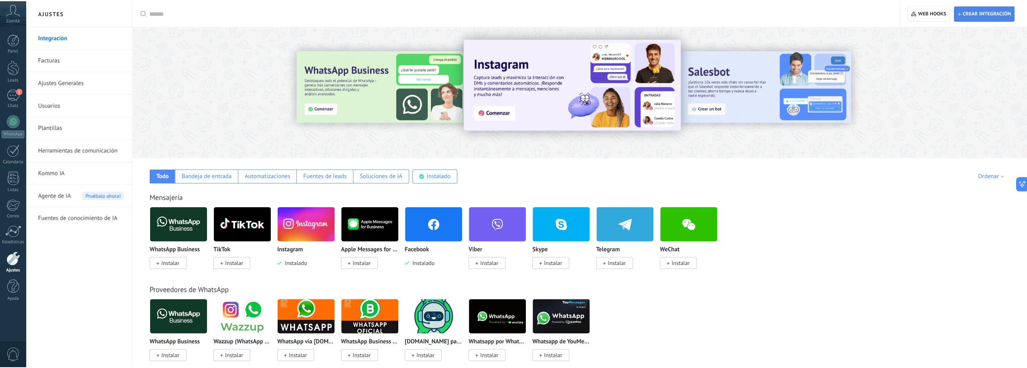
scroll to position [8, 0]
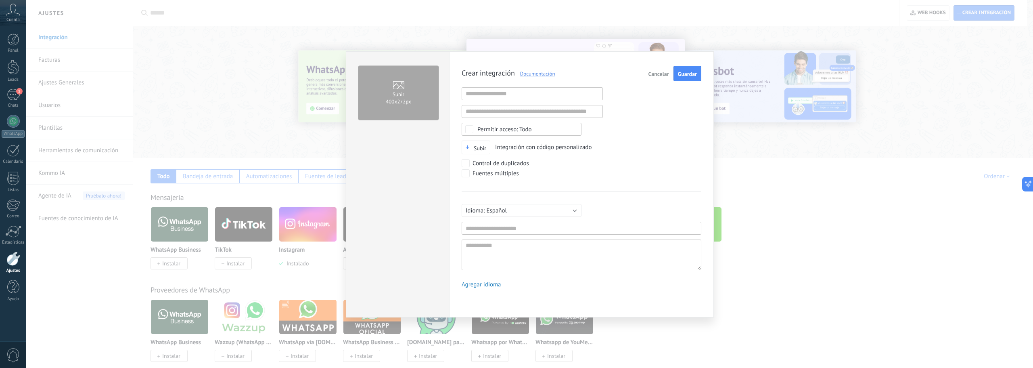
click at [742, 81] on div "Subir 400х272px Crear integración Documentación Cancelar Guardar URL inválida U…" at bounding box center [529, 184] width 1007 height 368
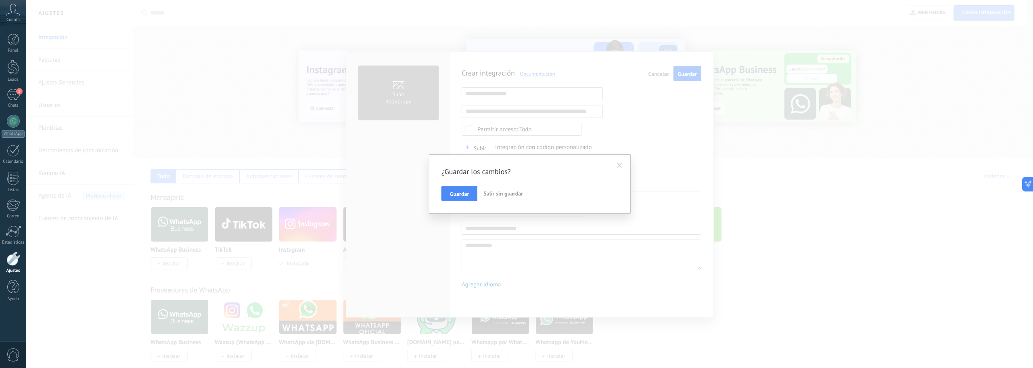
click at [656, 79] on div "¿Guardar los cambios? Guardar Salir sin guardar" at bounding box center [529, 184] width 1007 height 368
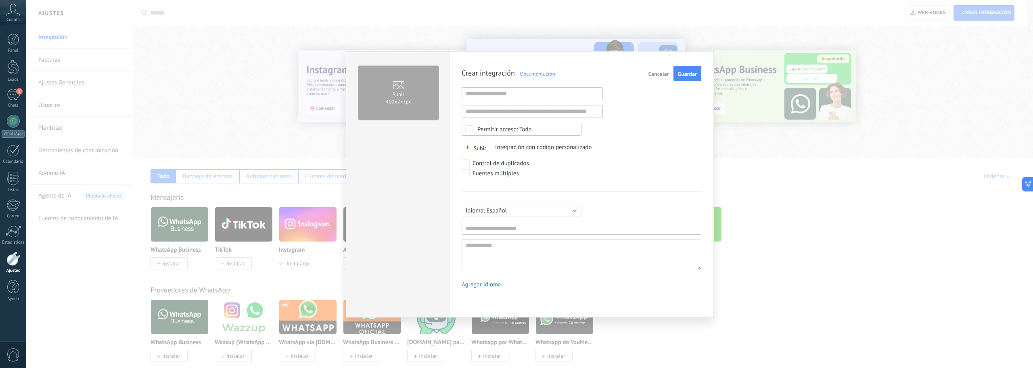
click at [664, 75] on span "Cancelar" at bounding box center [659, 74] width 21 height 6
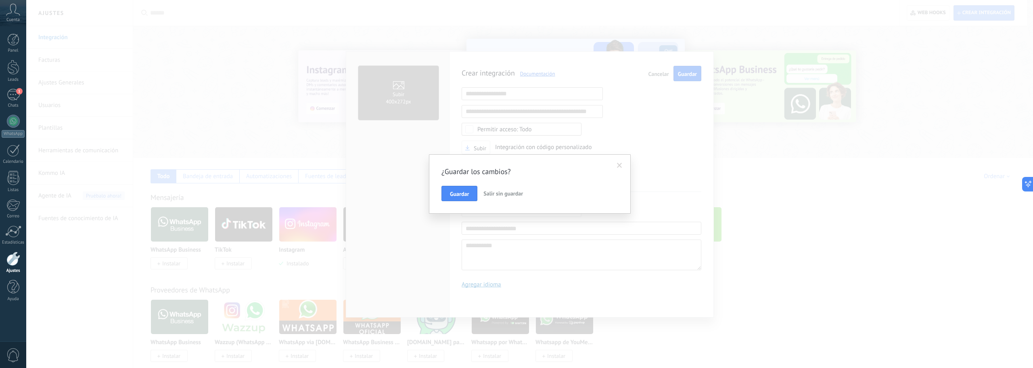
click at [448, 194] on button "Guardar" at bounding box center [460, 193] width 36 height 15
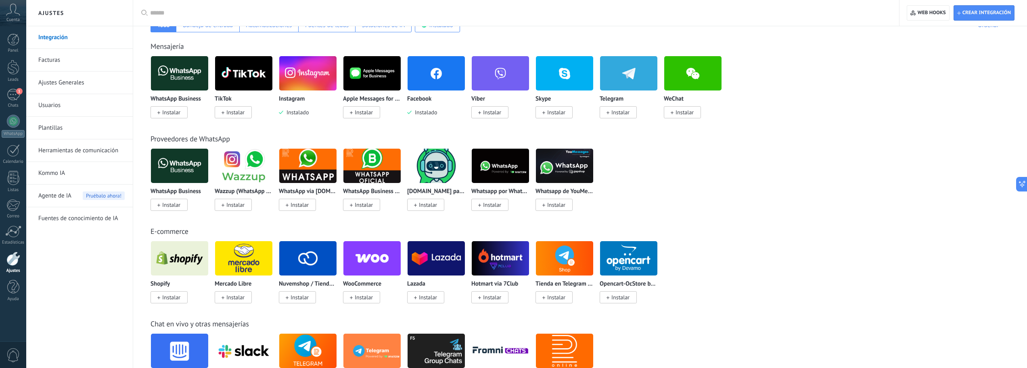
scroll to position [89, 0]
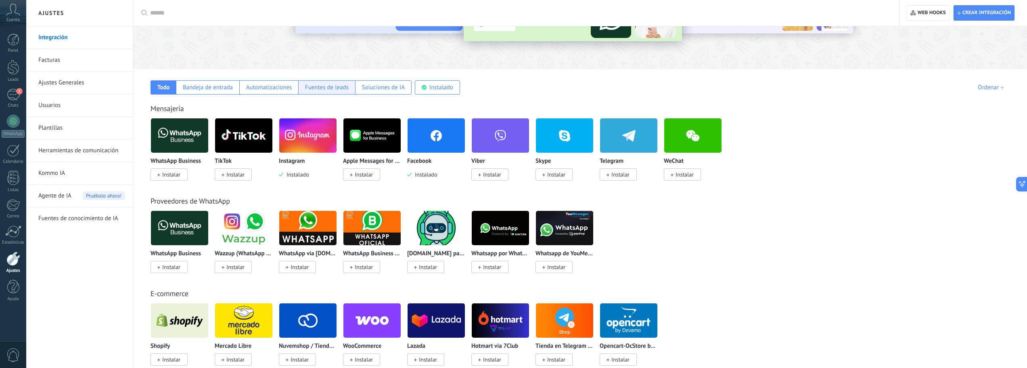
click at [342, 92] on div "Fuentes de leads" at bounding box center [326, 87] width 57 height 14
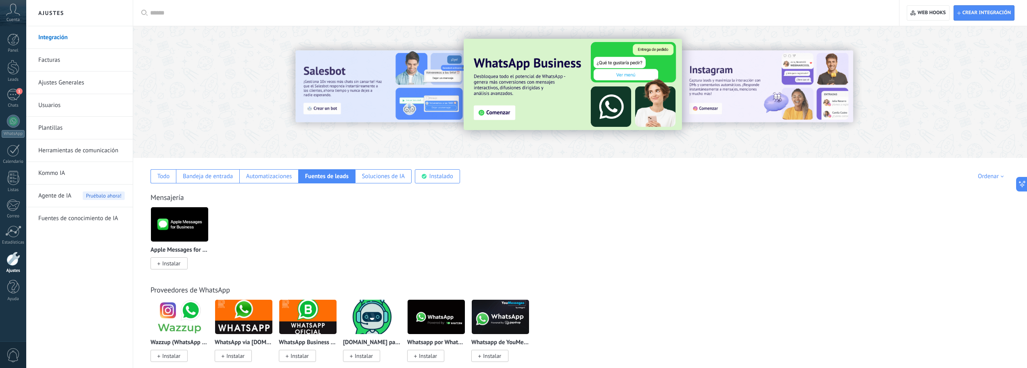
scroll to position [0, 0]
click at [168, 174] on div "Todo" at bounding box center [163, 176] width 13 height 8
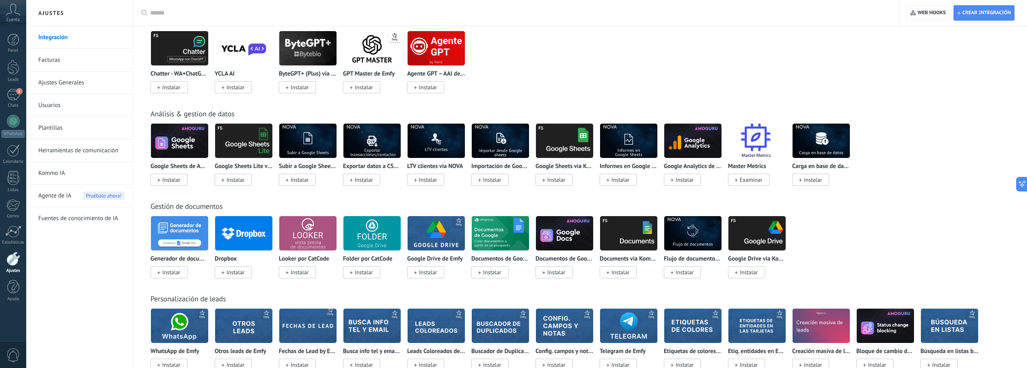
scroll to position [2085, 0]
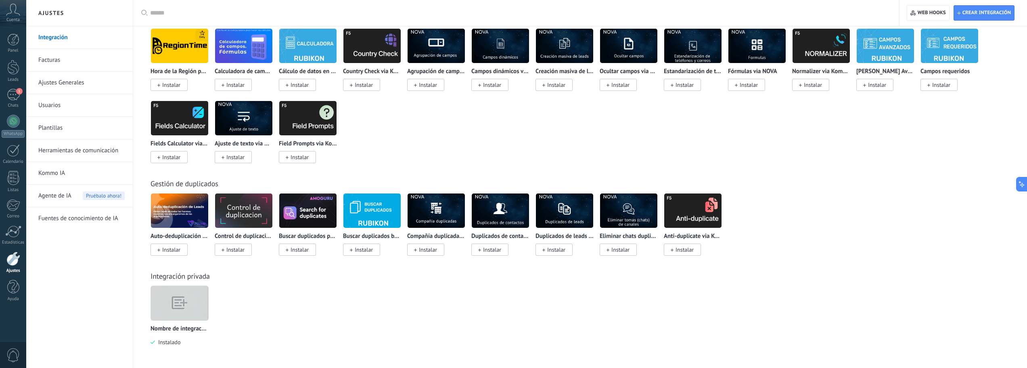
click at [180, 312] on img at bounding box center [179, 303] width 57 height 44
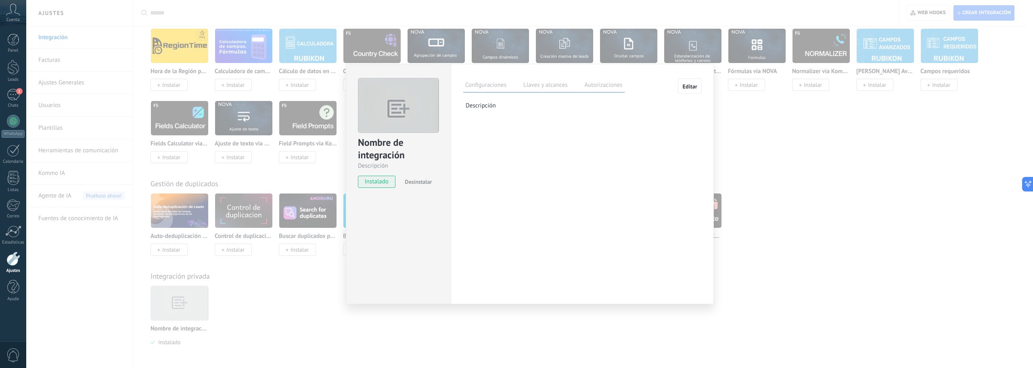
click at [539, 82] on label "Llaves y alcances" at bounding box center [546, 86] width 48 height 12
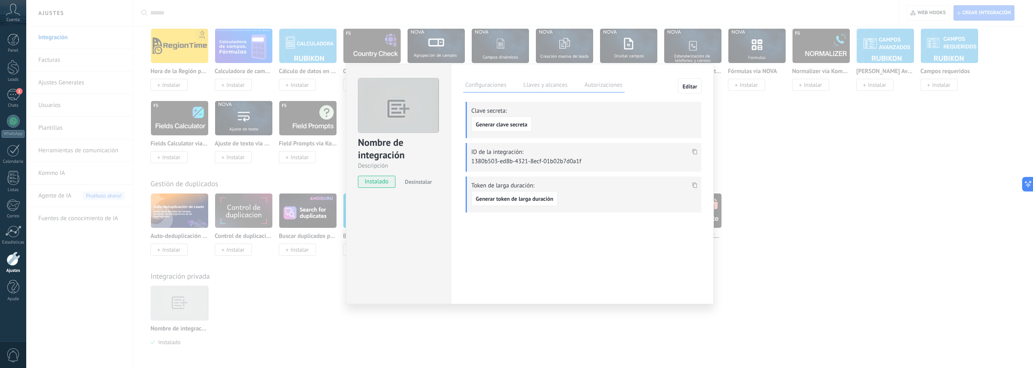
click at [610, 85] on label "Autorizaciones" at bounding box center [604, 86] width 42 height 12
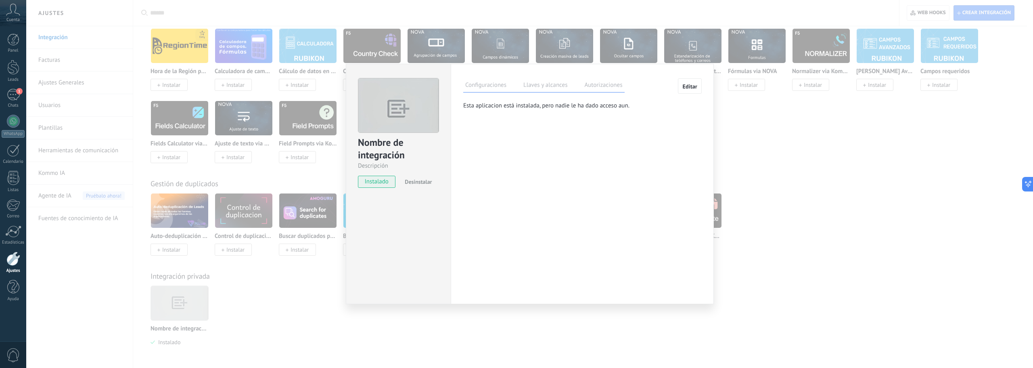
click at [559, 79] on div "Configuraciones Llaves y alcances Autorizaciones" at bounding box center [543, 85] width 161 height 14
click at [555, 85] on label "Llaves y alcances" at bounding box center [546, 86] width 48 height 12
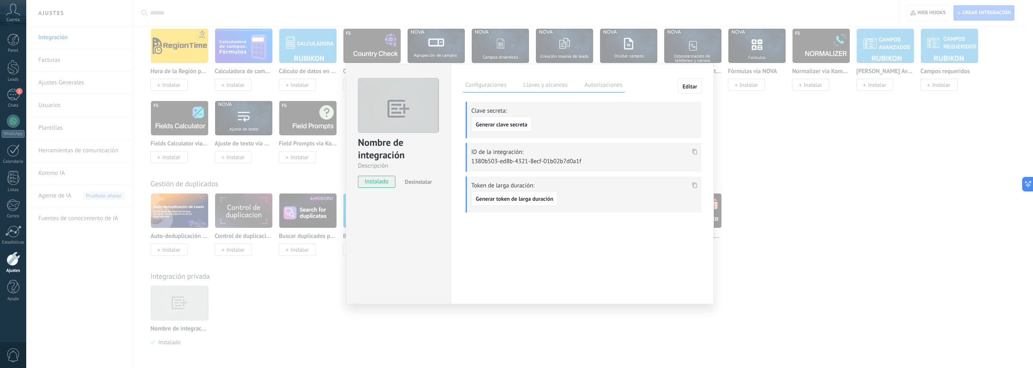
click at [979, 152] on div "Nombre de integración Descripción instalado Desinstalar Configuraciones Llaves …" at bounding box center [529, 184] width 1007 height 368
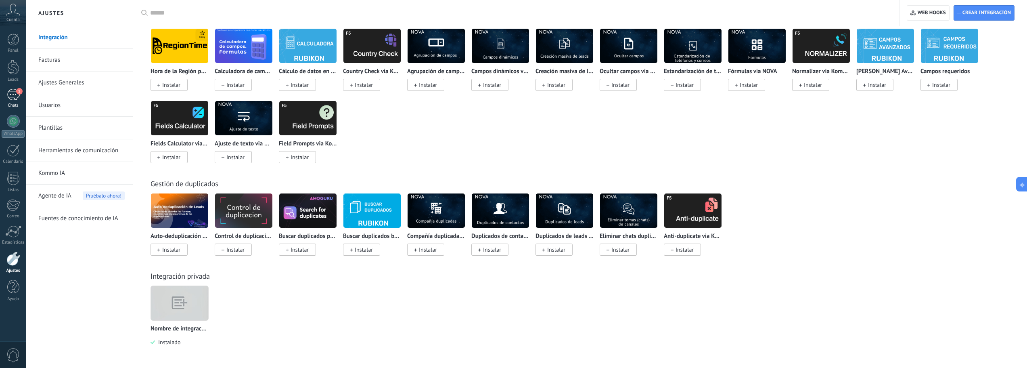
click at [14, 97] on div "1" at bounding box center [13, 95] width 13 height 12
